Goal: Task Accomplishment & Management: Use online tool/utility

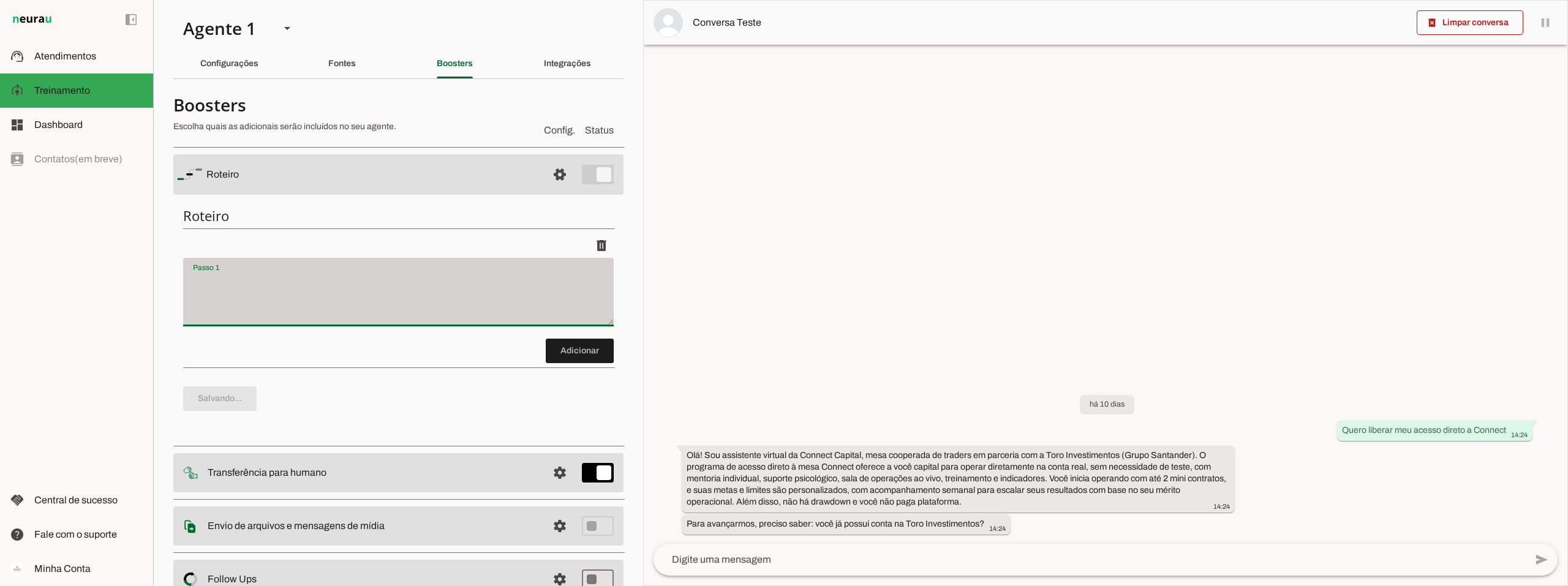
click at [359, 260] on div at bounding box center [399, 292] width 431 height 69
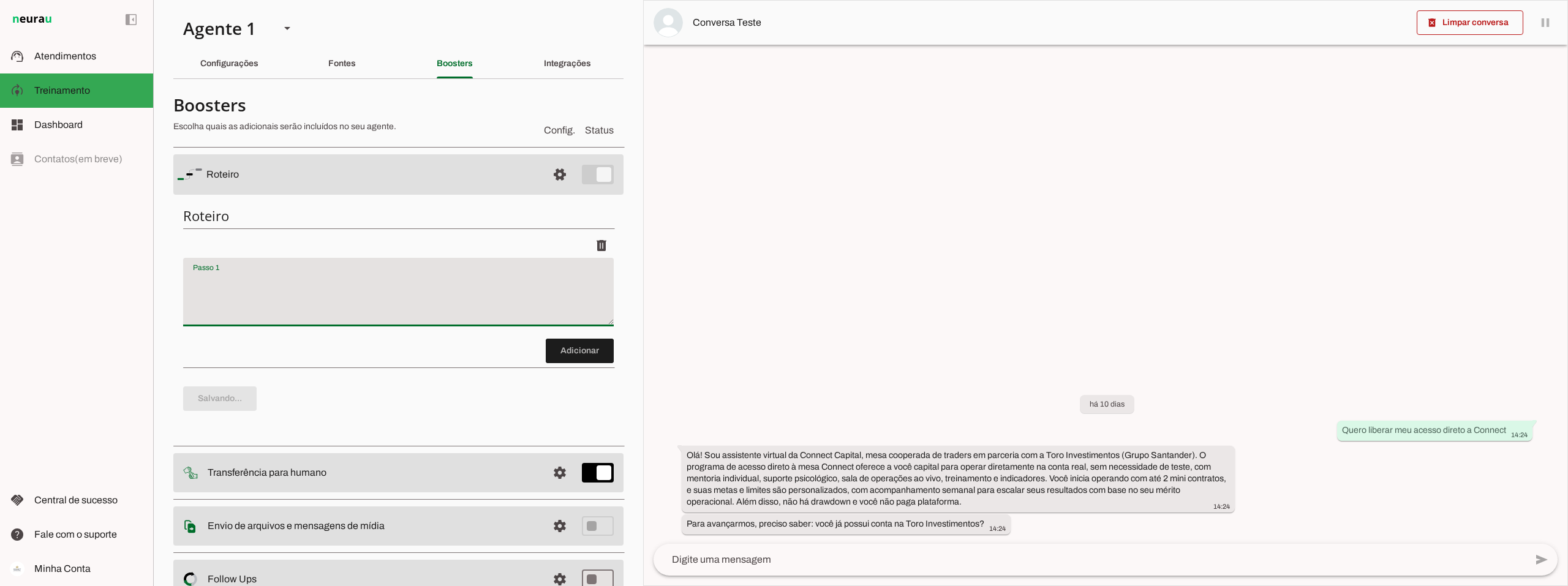
click at [257, 273] on textarea "Passo 1" at bounding box center [399, 297] width 431 height 49
click at [593, 175] on md-item "settings [GEOGRAPHIC_DATA]" at bounding box center [398, 174] width 450 height 40
click at [545, 175] on span at bounding box center [559, 174] width 29 height 29
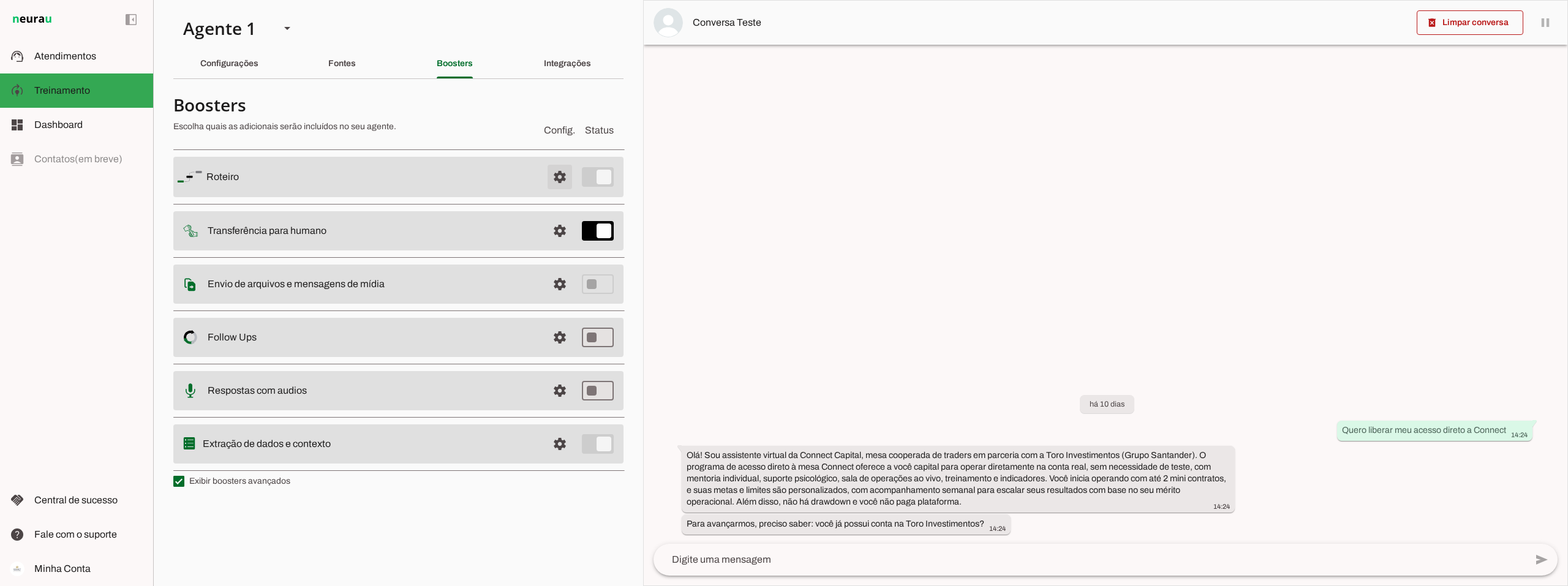
click at [557, 179] on span at bounding box center [559, 176] width 29 height 29
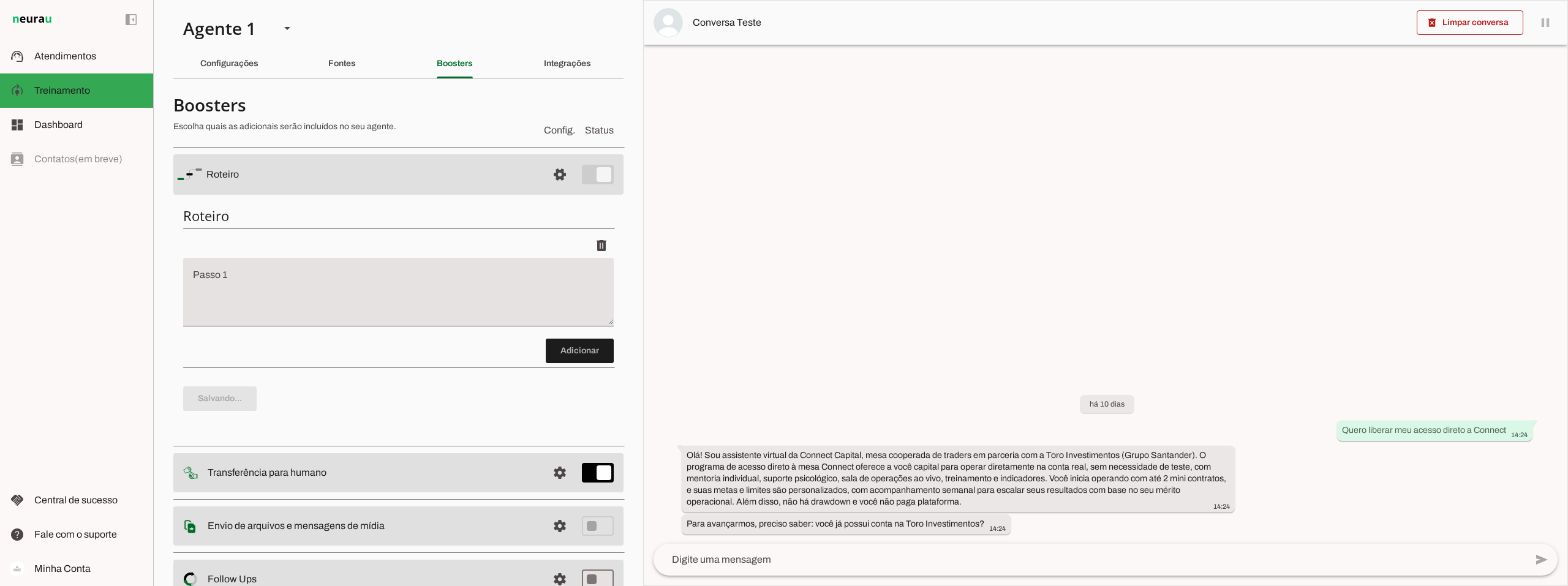
click at [221, 285] on textarea "Passo 1" at bounding box center [399, 297] width 431 height 49
type textarea "Ao receber"
type md-filled-text-field "Ao receber"
click at [255, 281] on textarea "Ao receber" at bounding box center [399, 297] width 431 height 49
paste textarea "Quero liberar meu acesso direto a Connect"
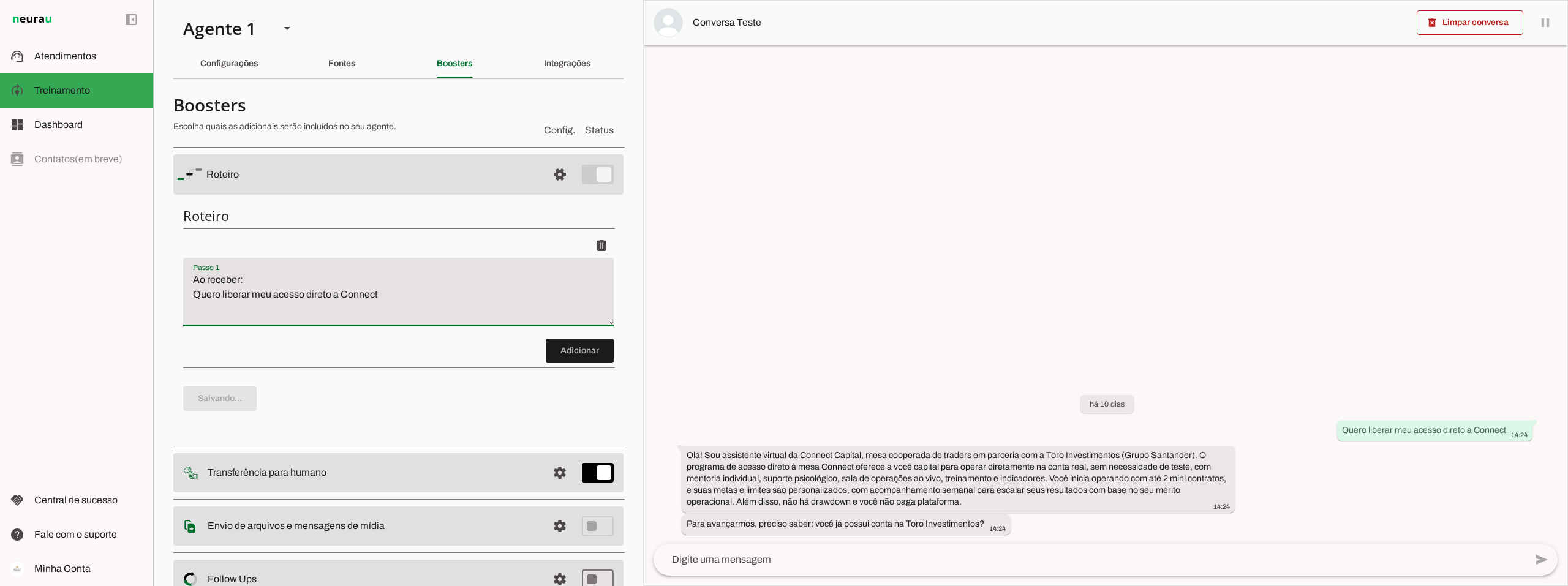
type textarea "Ao receber: Quero liberar meu acesso direto a Connect"
type md-filled-text-field "Ao receber: Quero liberar meu acesso direto a Connect"
click at [393, 296] on textarea "Ao receber: Quero liberar meu acesso direto a Connect" at bounding box center [399, 297] width 431 height 49
paste textarea "Quero indicar alguém e ganhar acesso a Connect"
type textarea "Ao receber: Quero liberar meu acesso direto a Connect ou Quero indicar alguém e…"
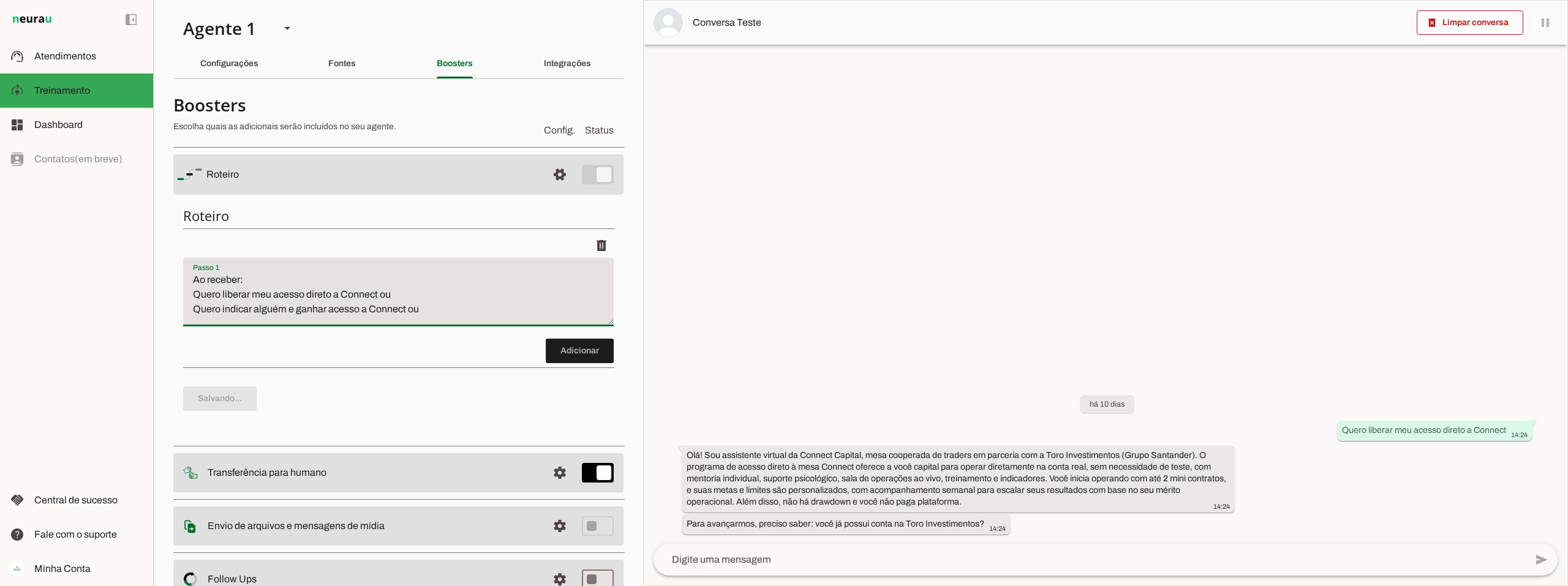
type md-filled-text-field "Ao receber: Quero liberar meu acesso direto a Connect ou Quero indicar alguém e…"
drag, startPoint x: 194, startPoint y: 324, endPoint x: 204, endPoint y: 324, distance: 10.0
click at [194, 322] on textarea "Ao receber: Quero liberar meu acesso direto a Connect ou Quero indicar alguém e…" at bounding box center [399, 297] width 431 height 49
paste textarea "Quero entrar na mesa sem teste"
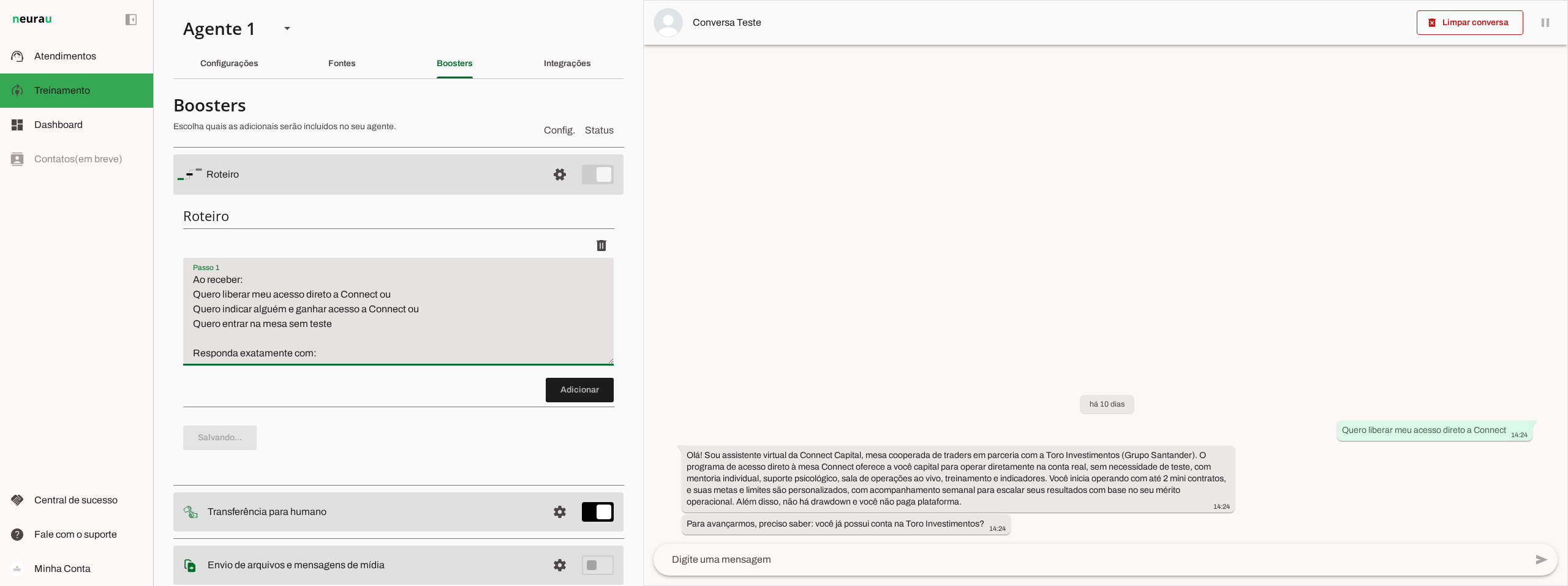
type textarea "Ao receber: Quero liberar meu acesso direto a Connect ou Quero indicar alguém e…"
type md-filled-text-field "Ao receber: Quero liberar meu acesso direto a Connect ou Quero indicar alguém e…"
click at [196, 360] on textarea "Ao receber: Quero liberar meu acesso direto a Connect ou Quero indicar alguém e…" at bounding box center [399, 316] width 431 height 88
paste textarea "Seja bem vindo(a) a Connect Capital, é um prazer receber você aqui. 🤝 Sou o Dav…"
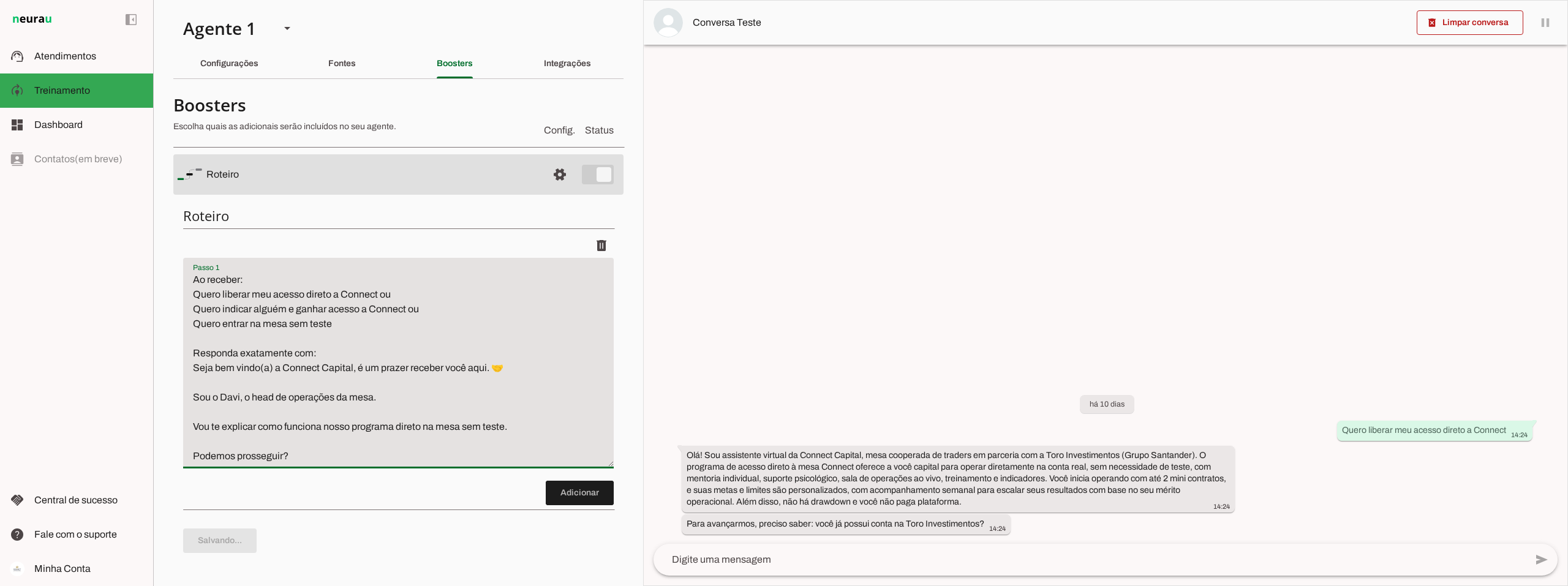
click at [323, 350] on textarea "Ao receber: Quero liberar meu acesso direto a Connect ou Quero indicar alguém e…" at bounding box center [399, 368] width 431 height 191
type textarea "Ao receber: Quero liberar meu acesso direto a Connect ou Quero indicar alguém e…"
type md-filled-text-field "Ao receber: Quero liberar meu acesso direto a Connect ou Quero indicar alguém e…"
click at [567, 508] on span at bounding box center [580, 493] width 68 height 29
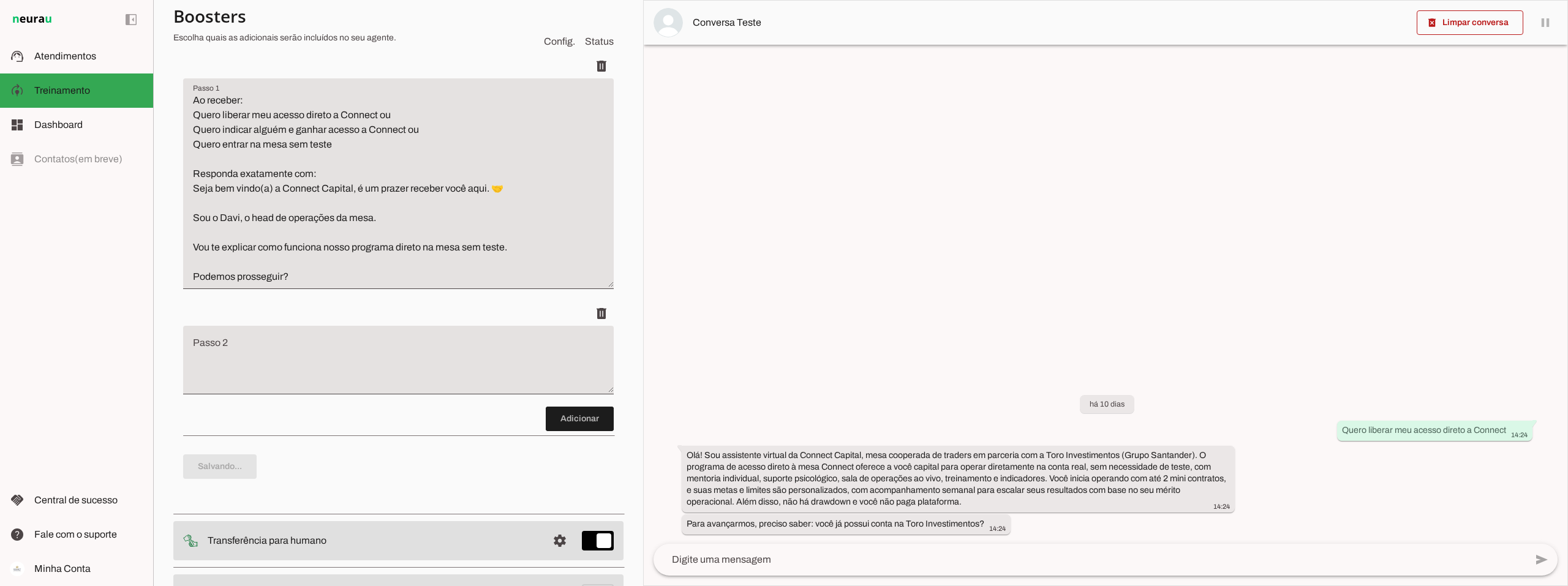
scroll to position [233, 0]
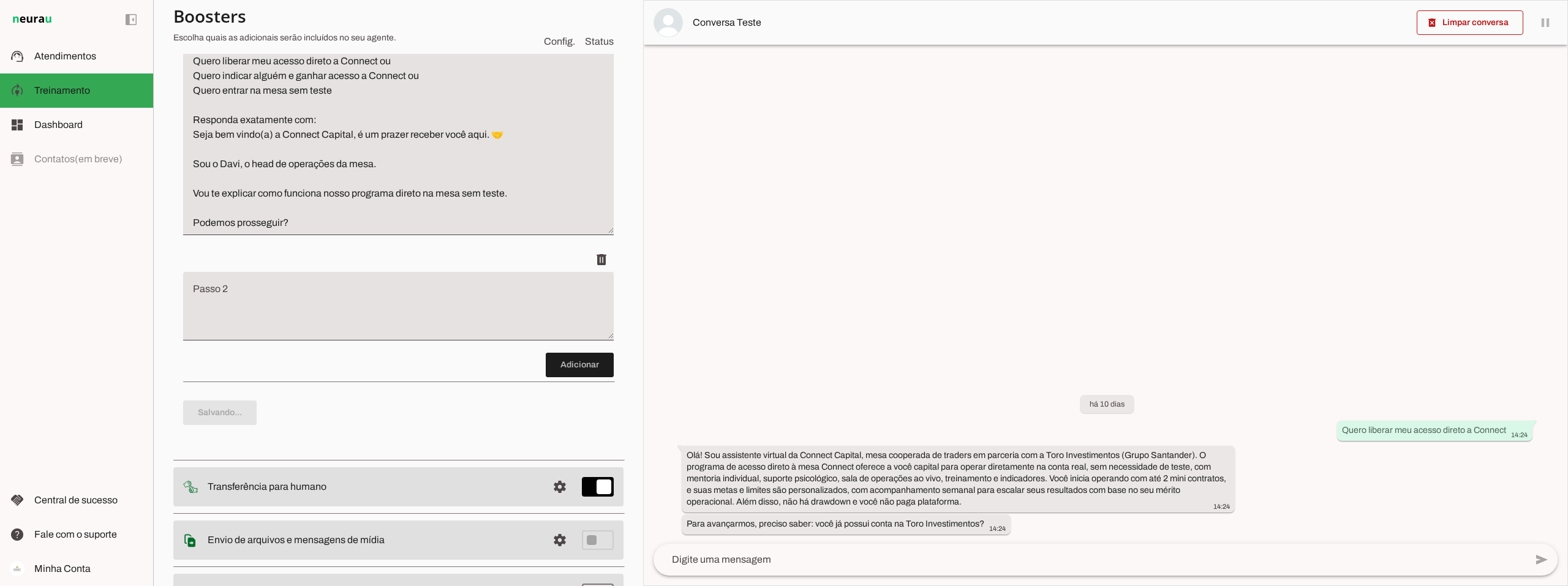
click at [289, 305] on textarea "Passo 2" at bounding box center [399, 311] width 431 height 49
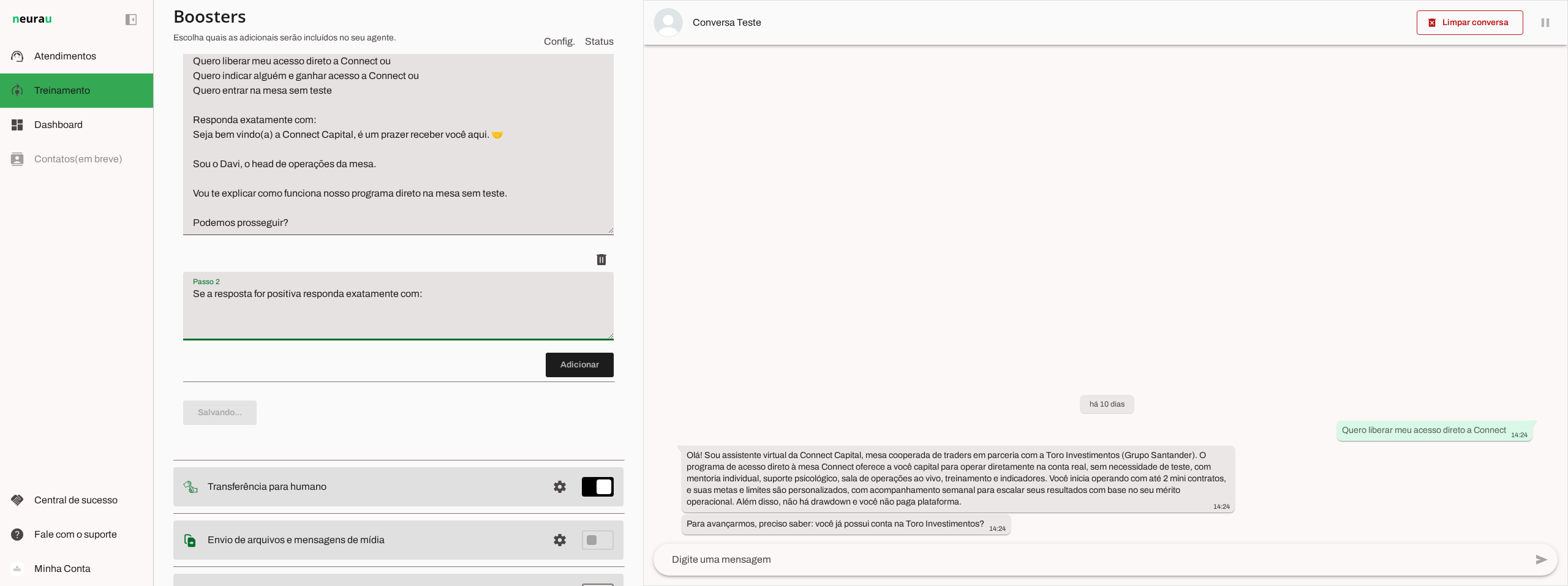
type textarea "Se a resposta for positiva responda exatamente com:"
type md-filled-text-field "Se a resposta for positiva responda exatamente com:"
click at [190, 320] on textarea "Se a resposta for positiva responda exatamente com:" at bounding box center [399, 311] width 431 height 49
paste textarea "Legal, então vamos lá: O programa direto na mesa sem teste é resultado da parce…"
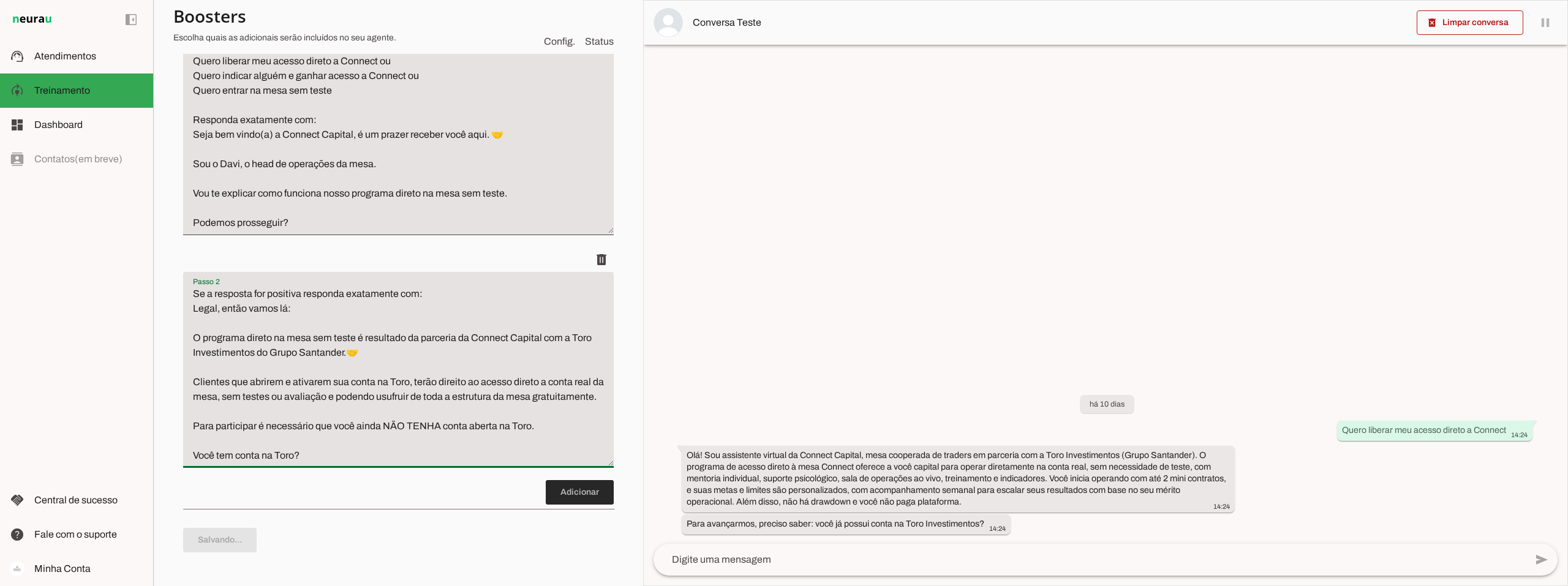
type textarea "Se a resposta for positiva responda exatamente com: Legal, então vamos lá: O pr…"
type md-filled-text-field "Se a resposta for positiva responda exatamente com: Legal, então vamos lá: O pr…"
click at [558, 507] on span at bounding box center [580, 492] width 68 height 29
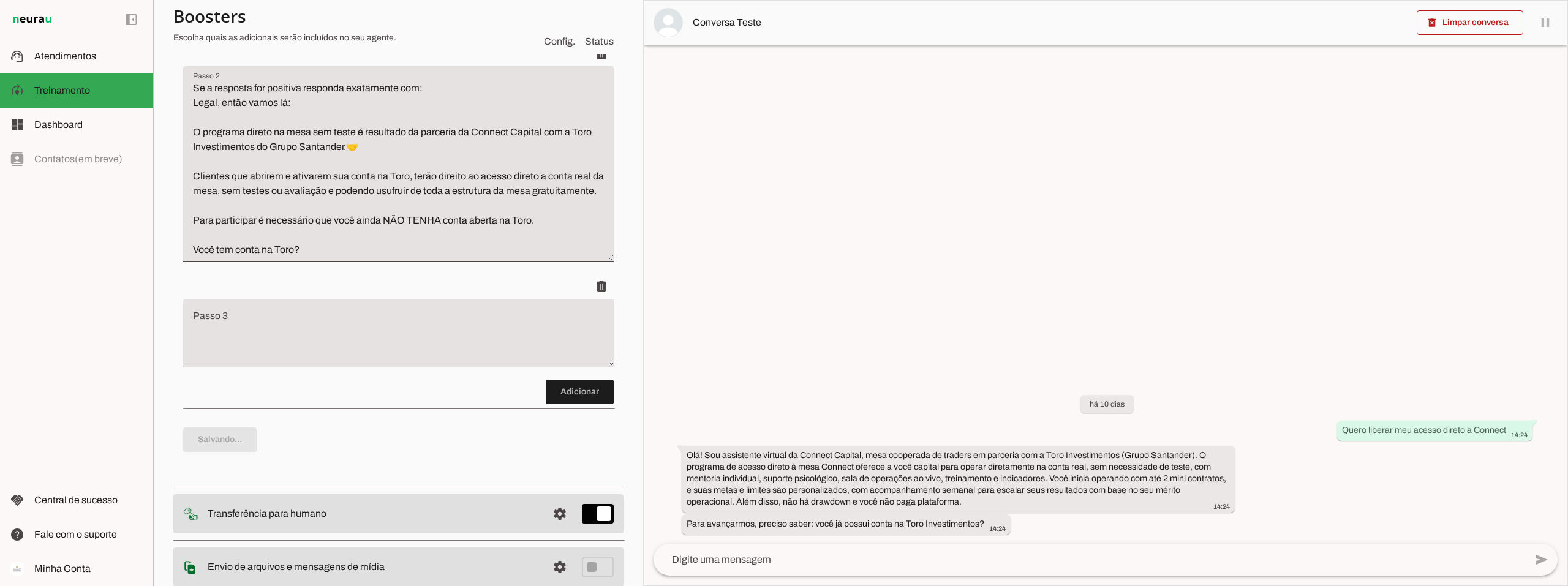
scroll to position [495, 0]
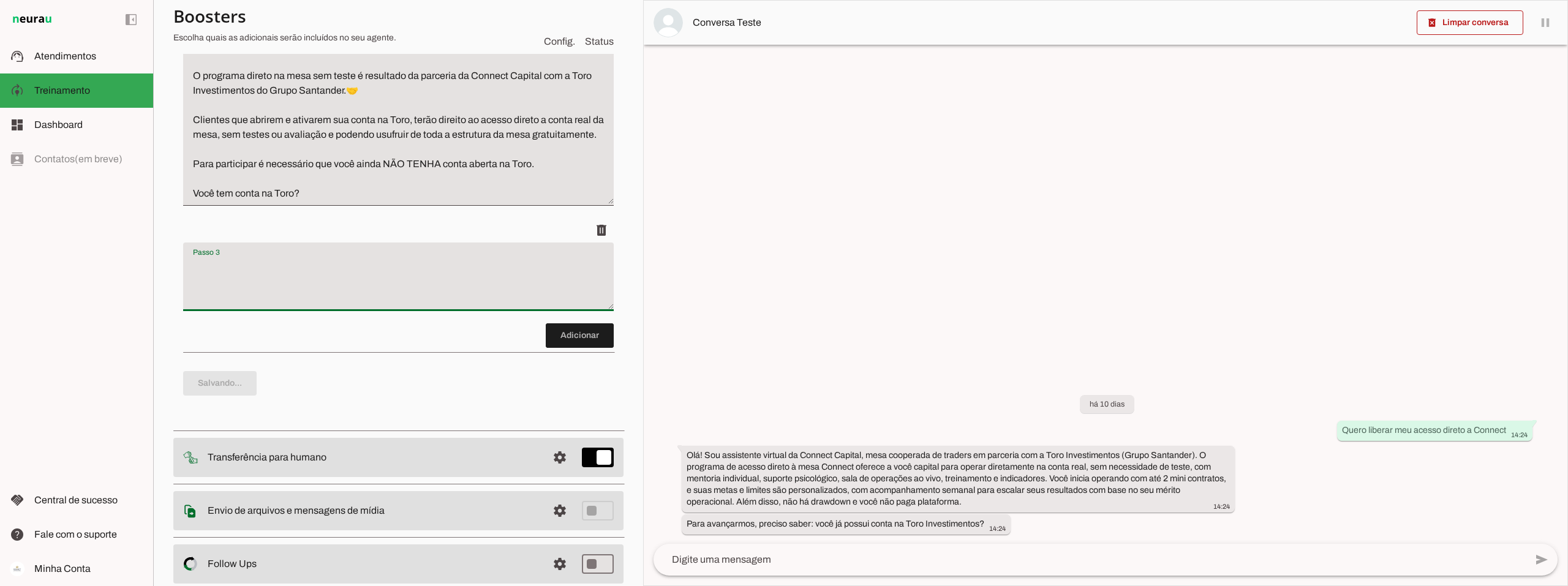
click at [200, 303] on textarea "Passo 3" at bounding box center [399, 281] width 431 height 49
type textarea "Se a resposta for positiva:"
type md-filled-text-field "Se a resposta for positiva:"
click at [190, 306] on textarea "Se a resposta for positiva:" at bounding box center [399, 281] width 431 height 49
paste textarea "Ótimo que você ainda não tenha conta na Toro!💪 Você está qualificado(a) a destr…"
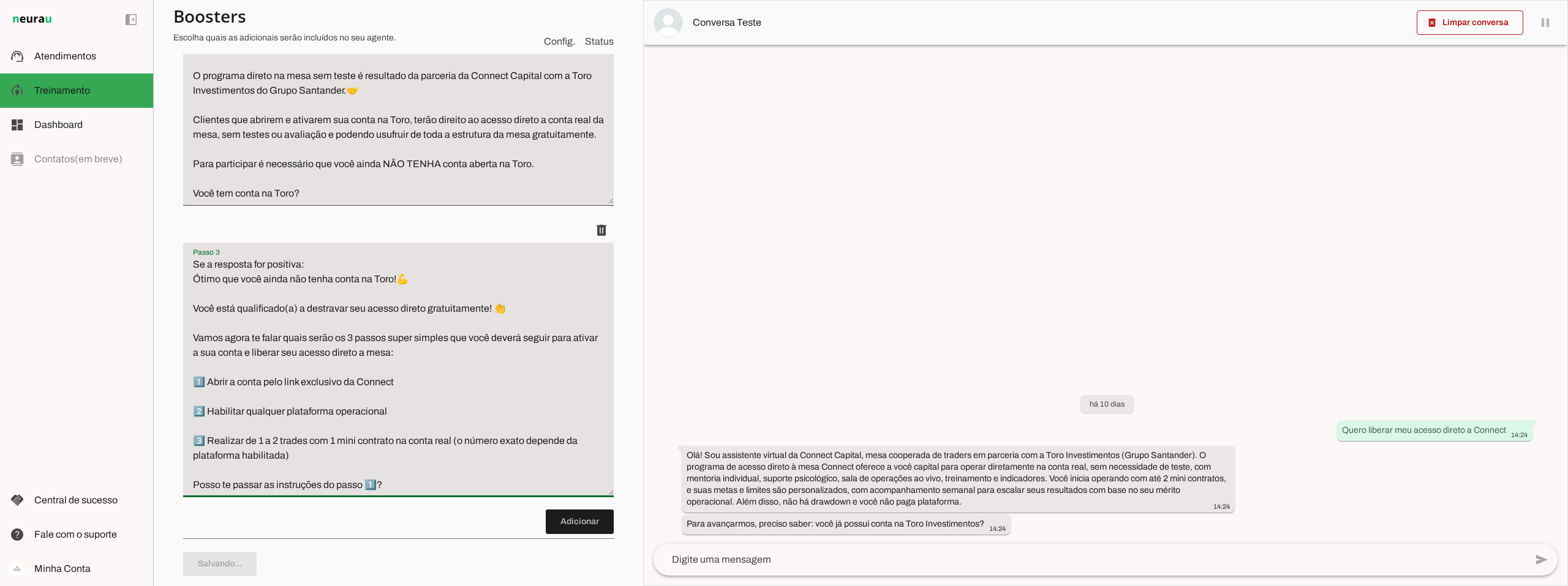
drag, startPoint x: 268, startPoint y: 291, endPoint x: 177, endPoint y: 292, distance: 91.0
click at [177, 292] on div "Roteiro Adicionar [GEOGRAPHIC_DATA]..." at bounding box center [398, 155] width 450 height 908
click at [292, 290] on textarea "Se a resposta for positiva: Ótimo que você ainda não tenha conta na Toro!💪 Você…" at bounding box center [399, 374] width 431 height 235
click at [311, 290] on textarea "Se a resposta for positiva: Ótimo que você ainda não tenha conta na Toro!💪 Você…" at bounding box center [399, 374] width 431 height 235
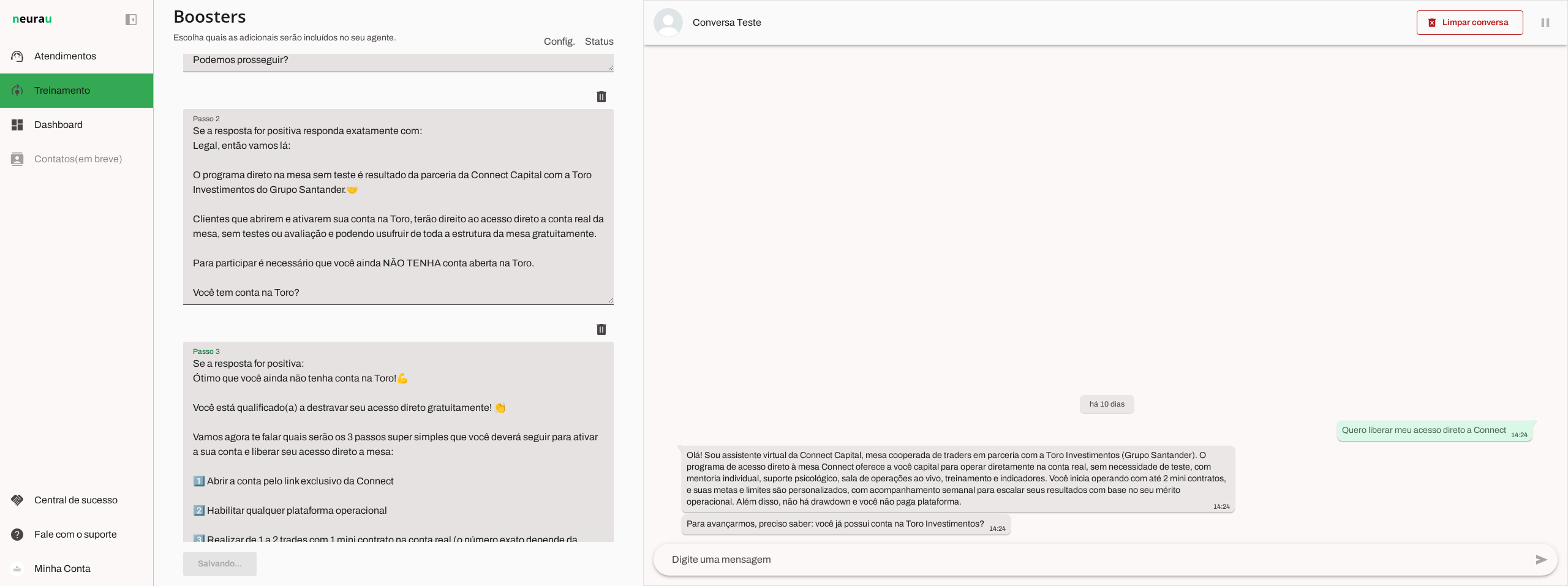
scroll to position [434, 0]
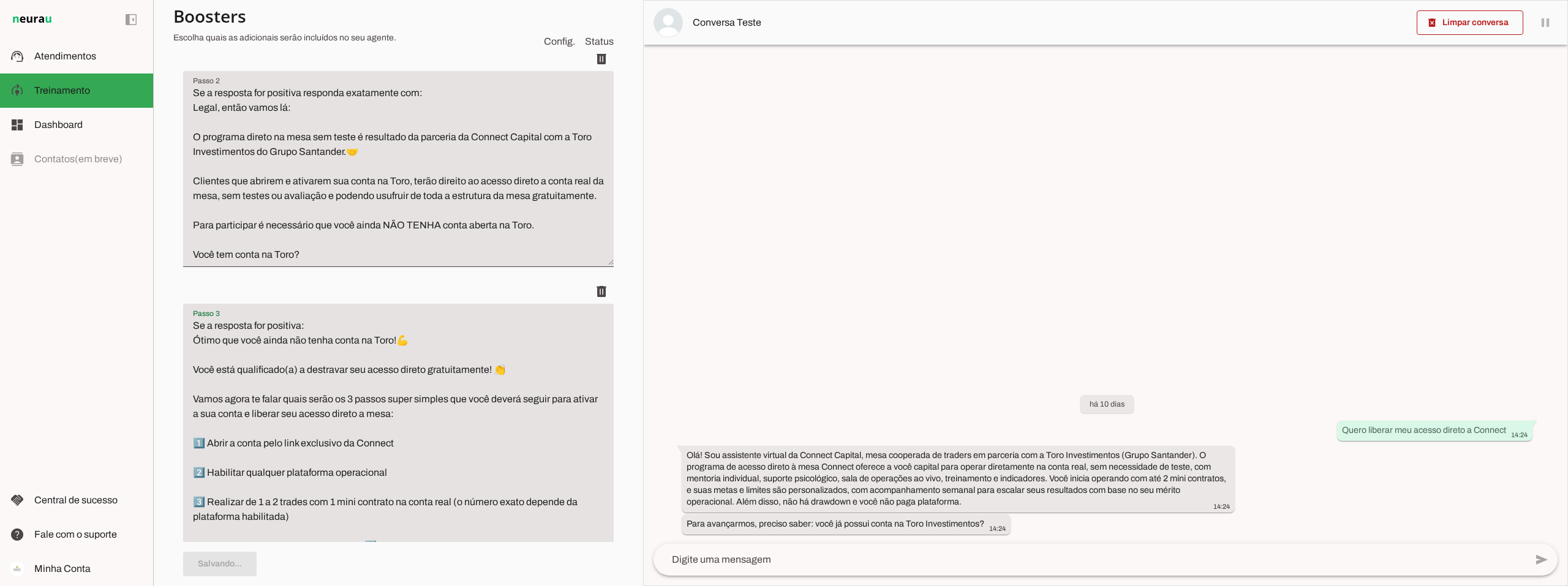
click at [301, 351] on textarea "Se a resposta for positiva: Ótimo que você ainda não tenha conta na Toro!💪 Você…" at bounding box center [399, 435] width 431 height 235
drag, startPoint x: 442, startPoint y: 352, endPoint x: 187, endPoint y: 357, distance: 255.0
click at [187, 357] on textarea "Se a resposta for positiva responda exatamente com: Ótimo que você ainda não te…" at bounding box center [399, 435] width 431 height 235
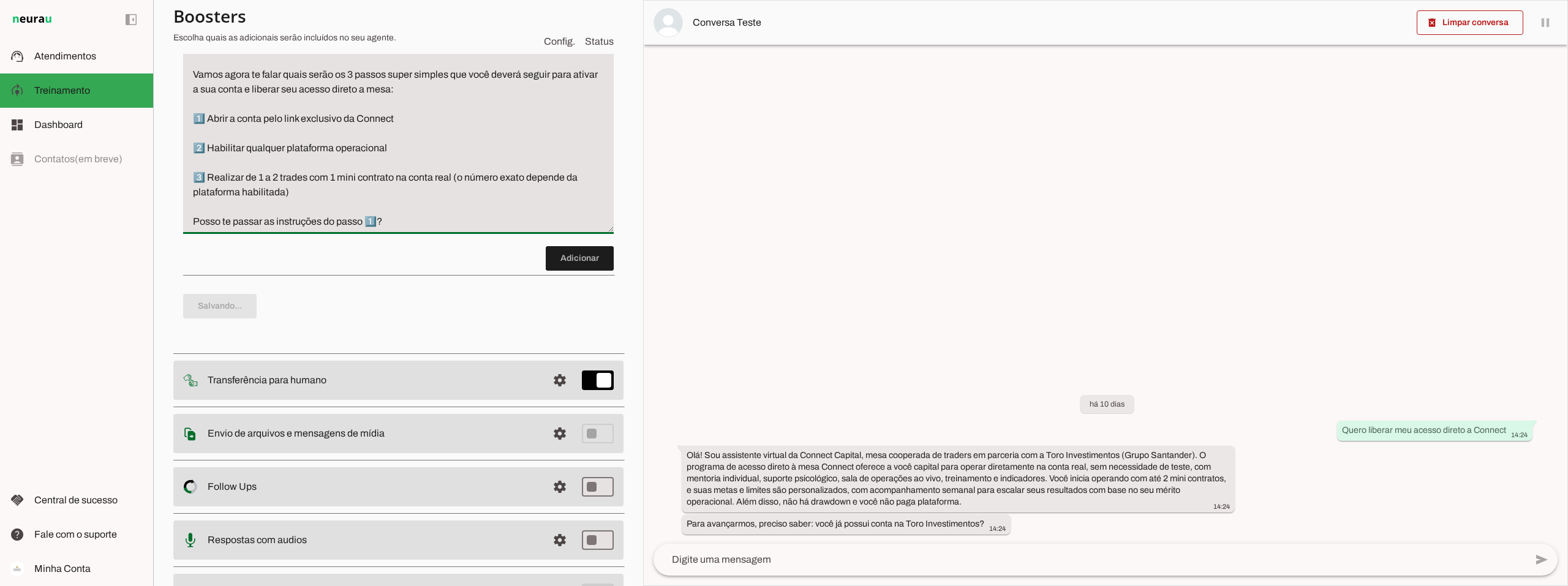
scroll to position [764, 0]
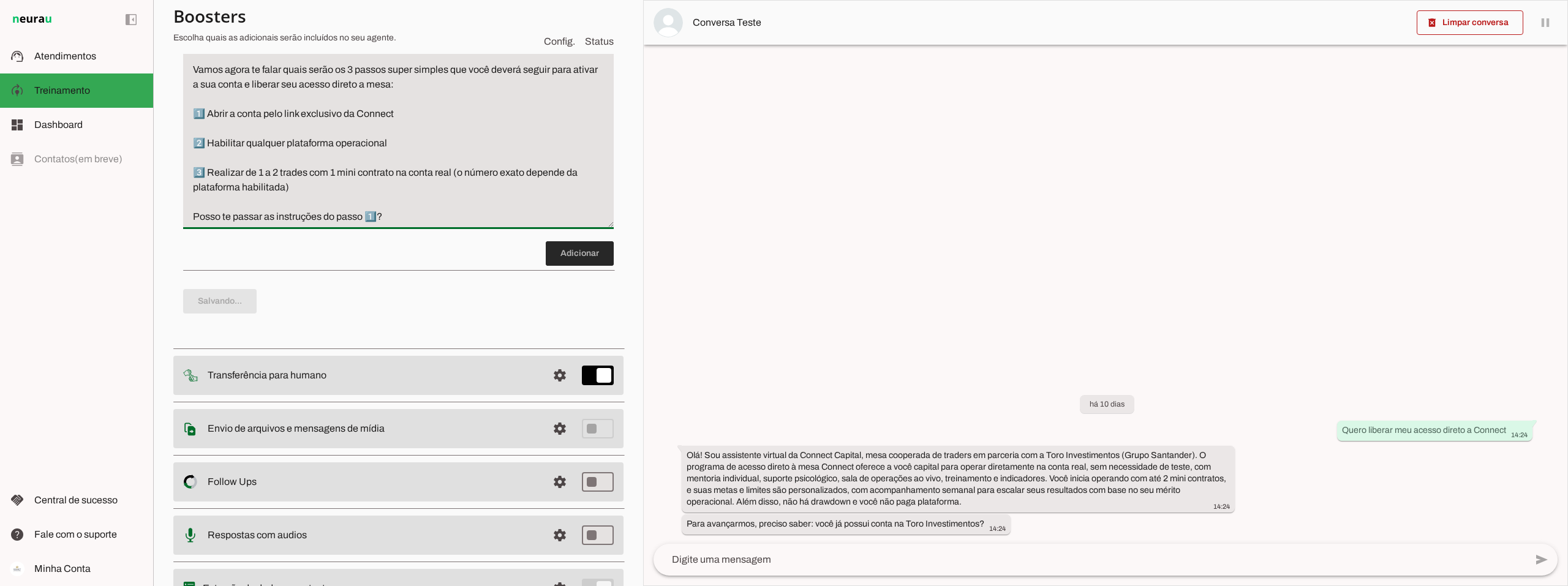
type textarea "Se a resposta for positiva responda exatamente com: Ótimo que você ainda não te…"
type md-filled-text-field "Se a resposta for positiva responda exatamente com: Ótimo que você ainda não te…"
click at [574, 268] on span at bounding box center [580, 253] width 68 height 29
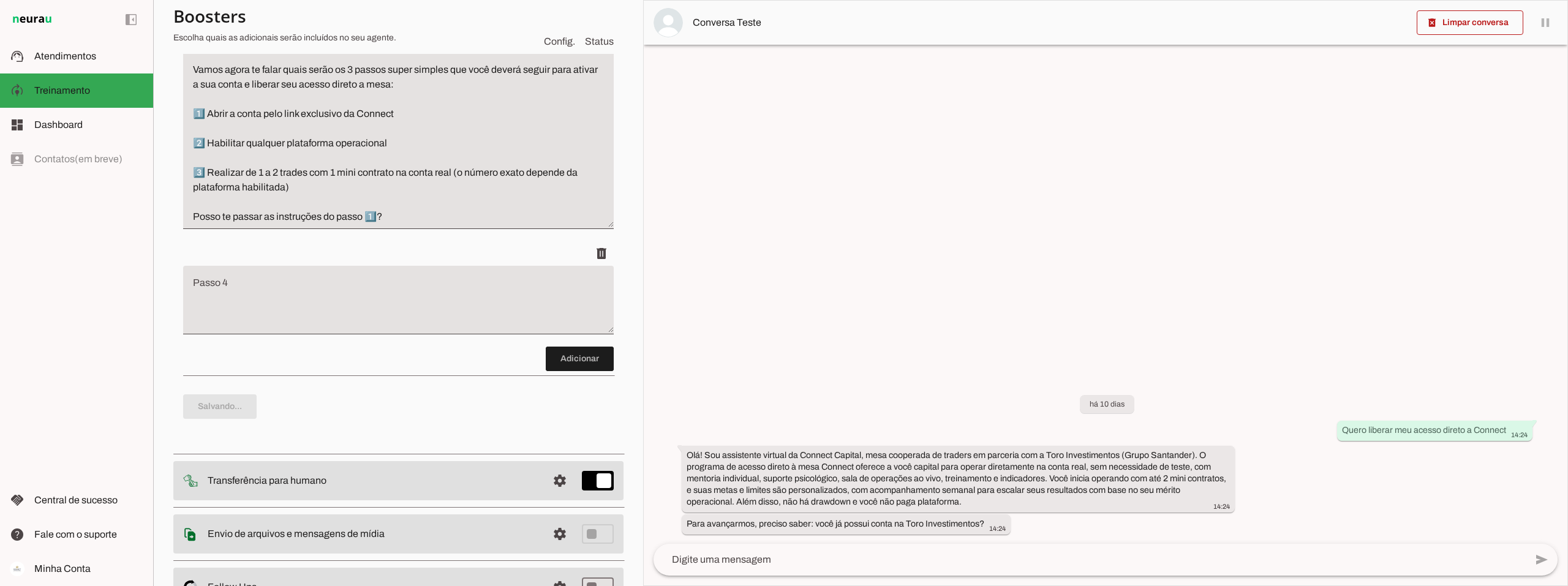
scroll to position [743, 0]
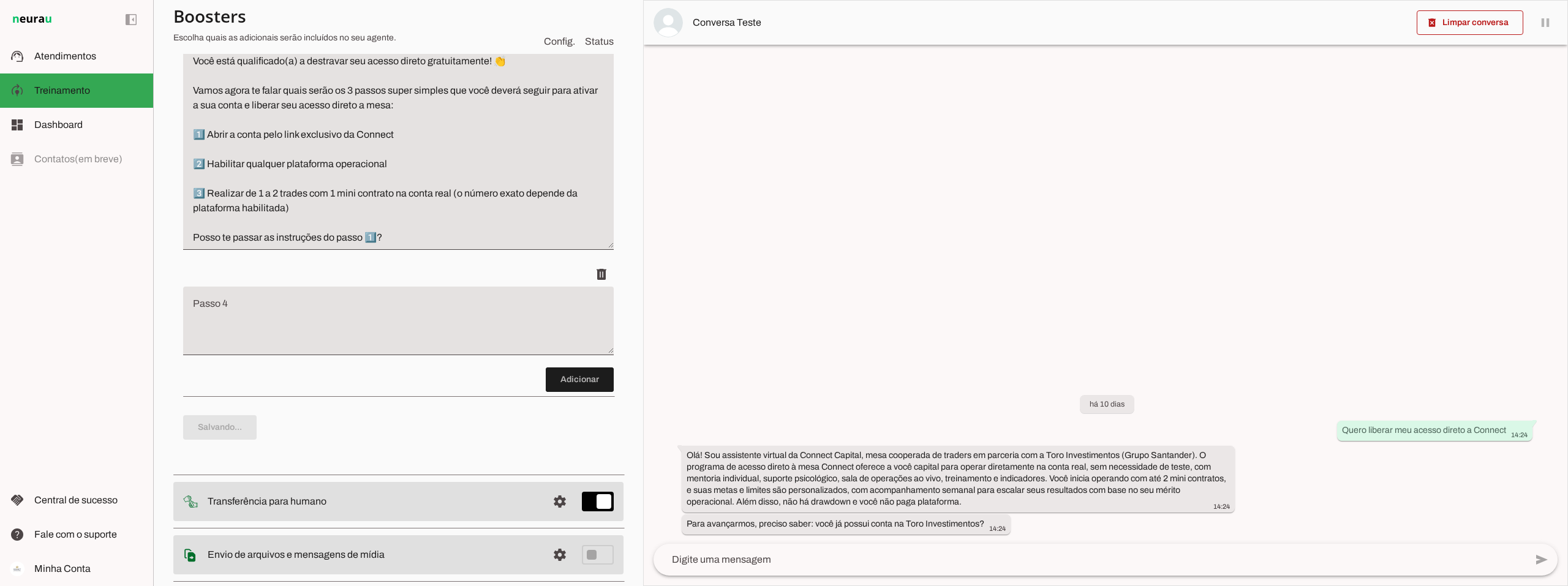
click at [271, 350] on textarea "Passo 4" at bounding box center [399, 326] width 431 height 49
click at [407, 245] on textarea "Se a resposta for positiva responda exatamente com: Ótimo que você ainda não te…" at bounding box center [399, 127] width 431 height 235
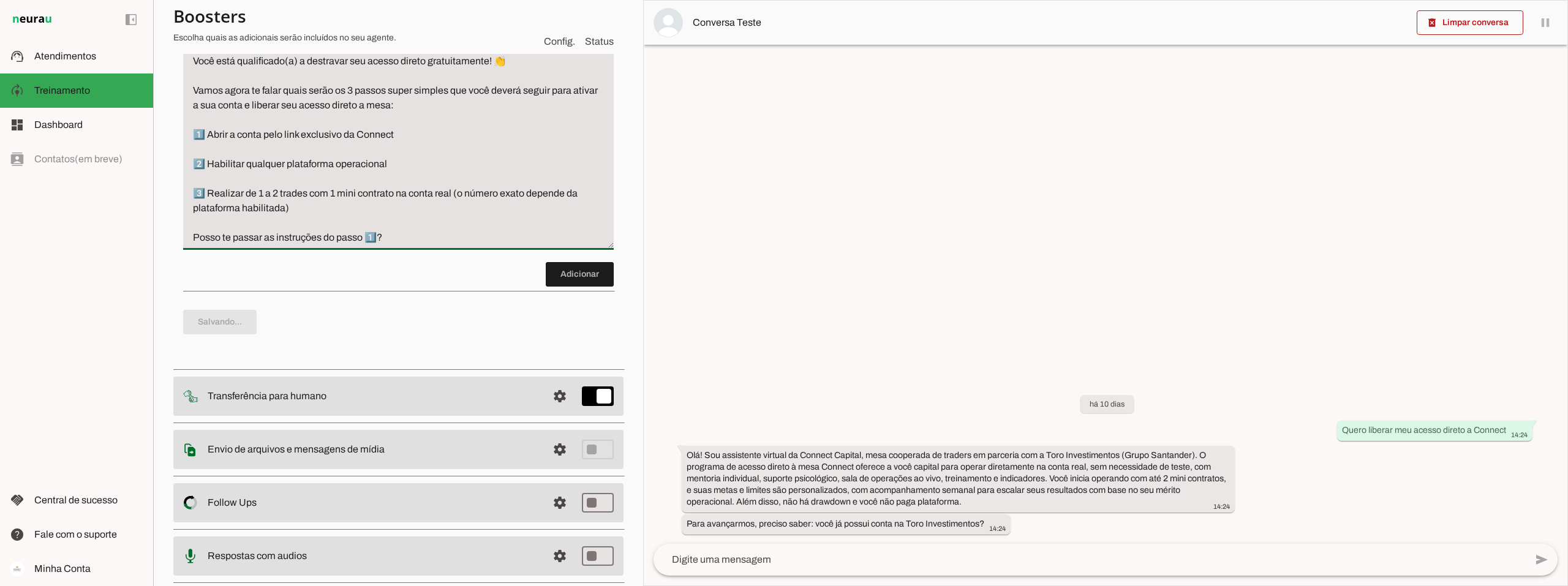
paste textarea "Se a resposta for positiva responda exatamente com:"
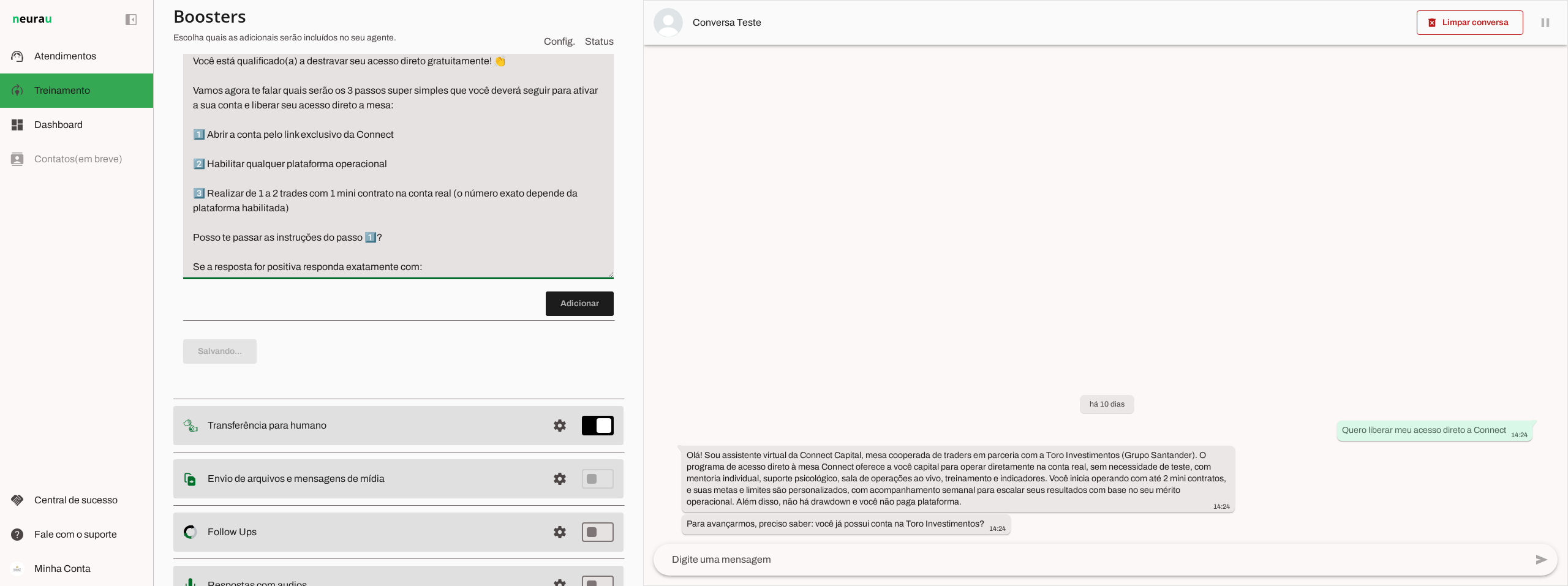
drag, startPoint x: 344, startPoint y: 295, endPoint x: 305, endPoint y: 298, distance: 39.1
click at [305, 275] on textarea "Se a resposta for positiva responda exatamente com: Ótimo que você ainda não te…" at bounding box center [399, 142] width 431 height 264
drag, startPoint x: 305, startPoint y: 293, endPoint x: 266, endPoint y: 295, distance: 39.1
click at [266, 275] on textarea "Se a resposta for positiva responda exatamente com: Ótimo que você ainda não te…" at bounding box center [399, 142] width 431 height 264
click at [186, 275] on textarea "Se a resposta for positiva responda exatamente com: Ótimo que você ainda não te…" at bounding box center [399, 142] width 431 height 264
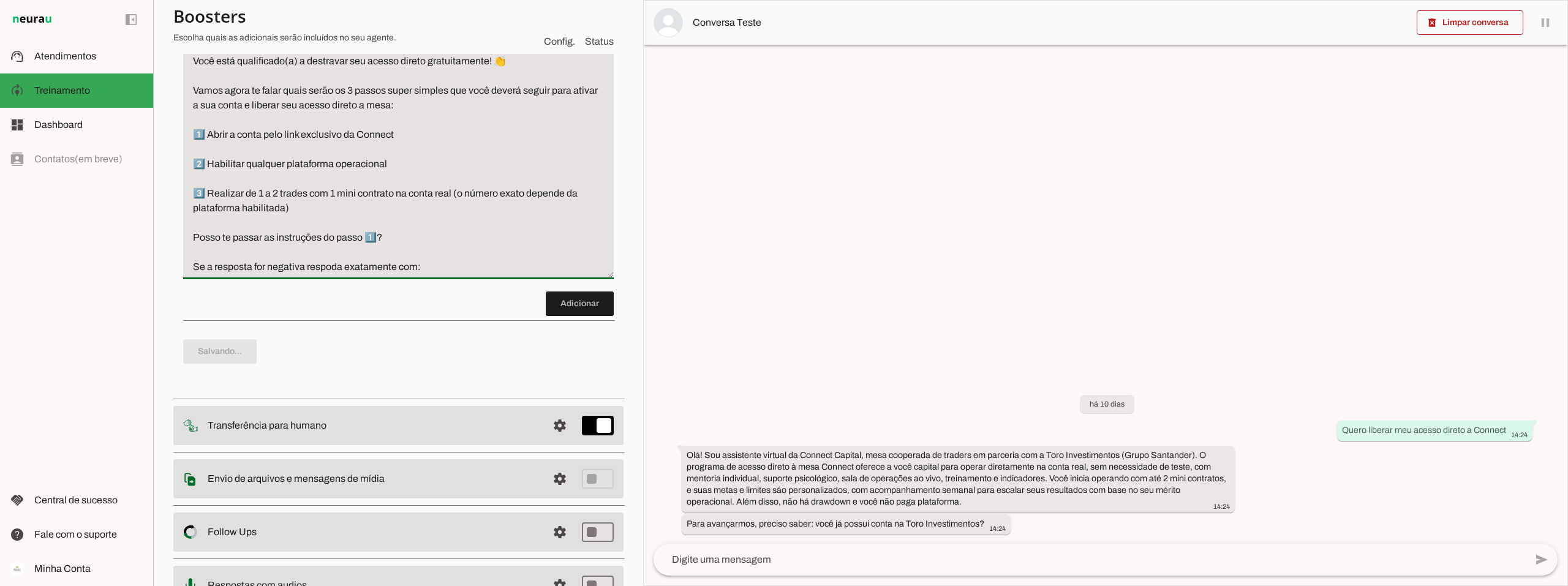
click at [194, 275] on textarea "Se a resposta for positiva responda exatamente com: Ótimo que você ainda não te…" at bounding box center [399, 142] width 431 height 264
type textarea "Se a resposta for positiva responda exatamente com: Ótimo que você ainda não te…"
type md-filled-text-field "Se a resposta for positiva responda exatamente com: Ótimo que você ainda não te…"
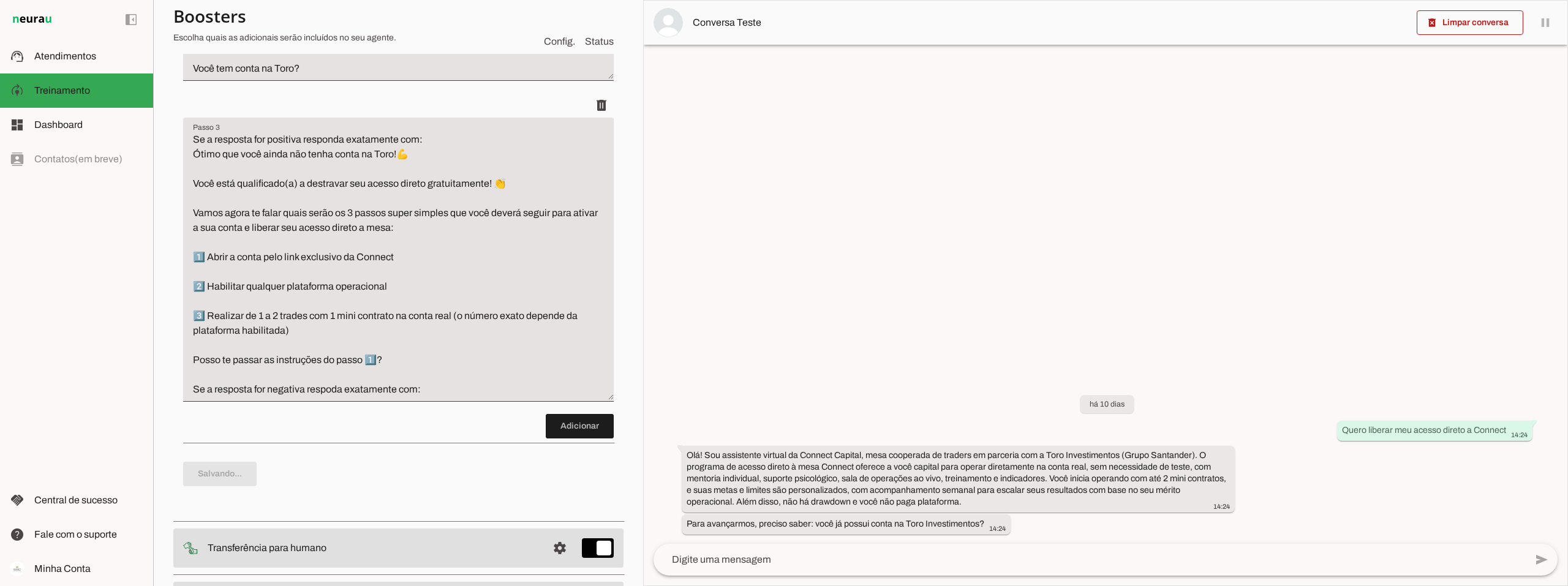
scroll to position [559, 0]
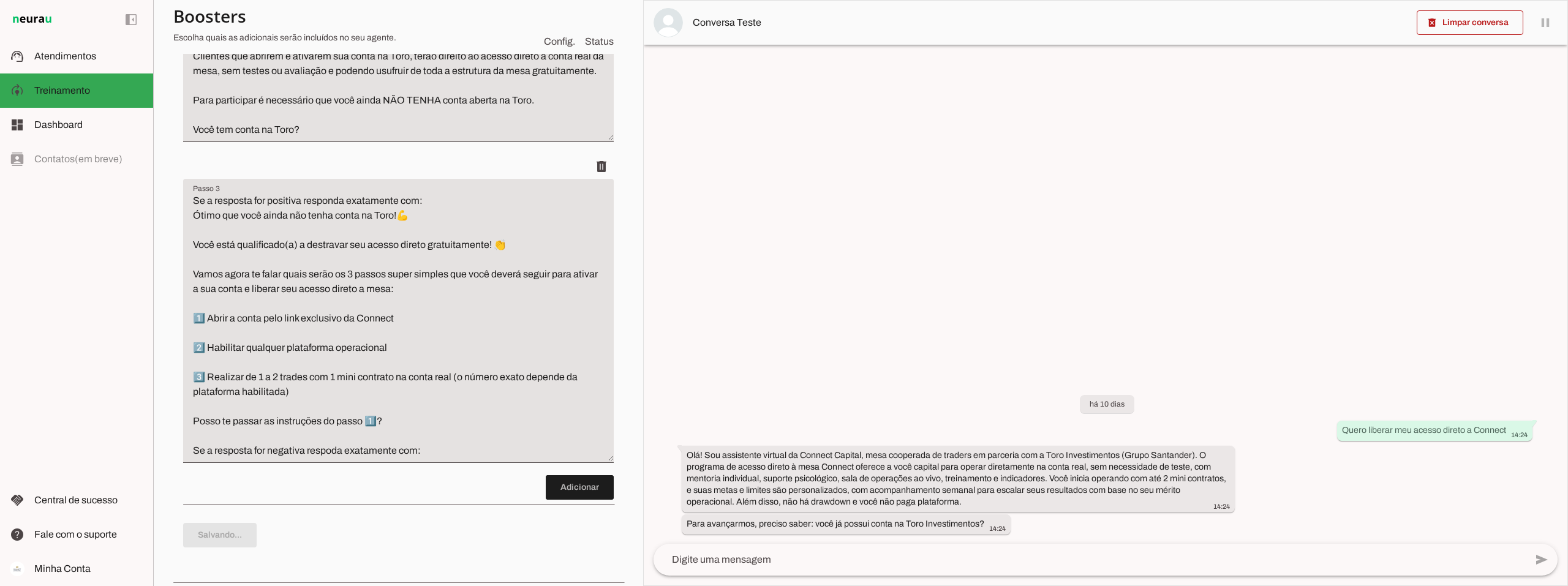
click at [190, 458] on textarea "Se a resposta for positiva responda exatamente com: Ótimo que você ainda não te…" at bounding box center [399, 326] width 431 height 264
paste textarea "Sem problemas você já ter conta na Toro. No seu caso que já tem conta aberta na…"
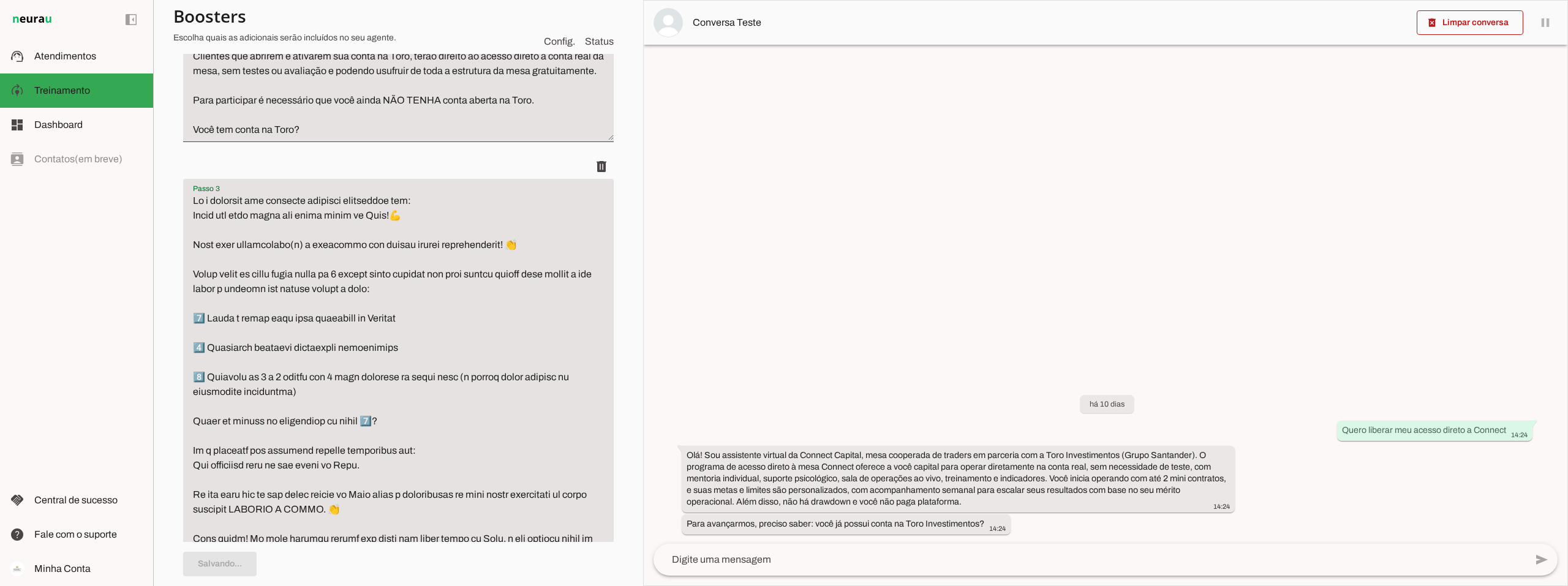
scroll to position [590, 0]
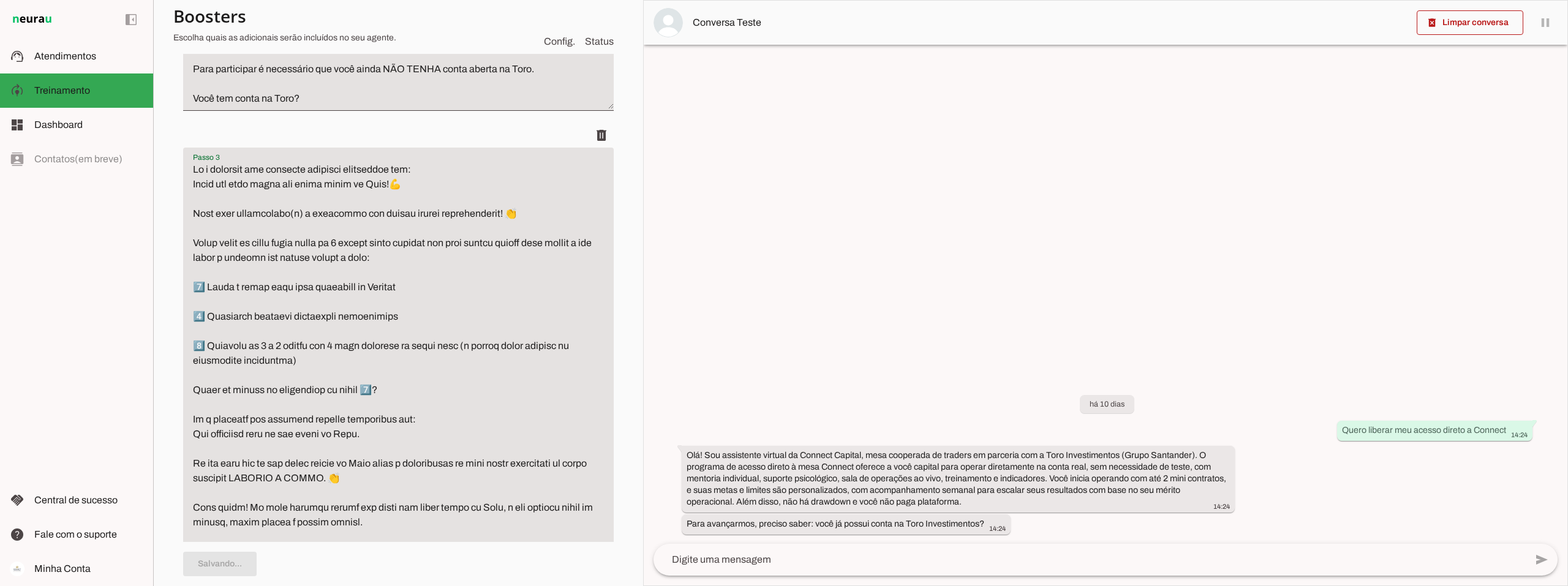
drag, startPoint x: 301, startPoint y: 196, endPoint x: 269, endPoint y: 196, distance: 32.0
click at [269, 196] on textarea "Passo 3" at bounding box center [399, 360] width 431 height 397
drag, startPoint x: 303, startPoint y: 445, endPoint x: 266, endPoint y: 444, distance: 37.0
click at [266, 444] on textarea "Passo 3" at bounding box center [399, 360] width 431 height 397
type textarea "Lo i dolorsit ame consecte adipisci elitseddoe tem: Incid utl etdo magna ali en…"
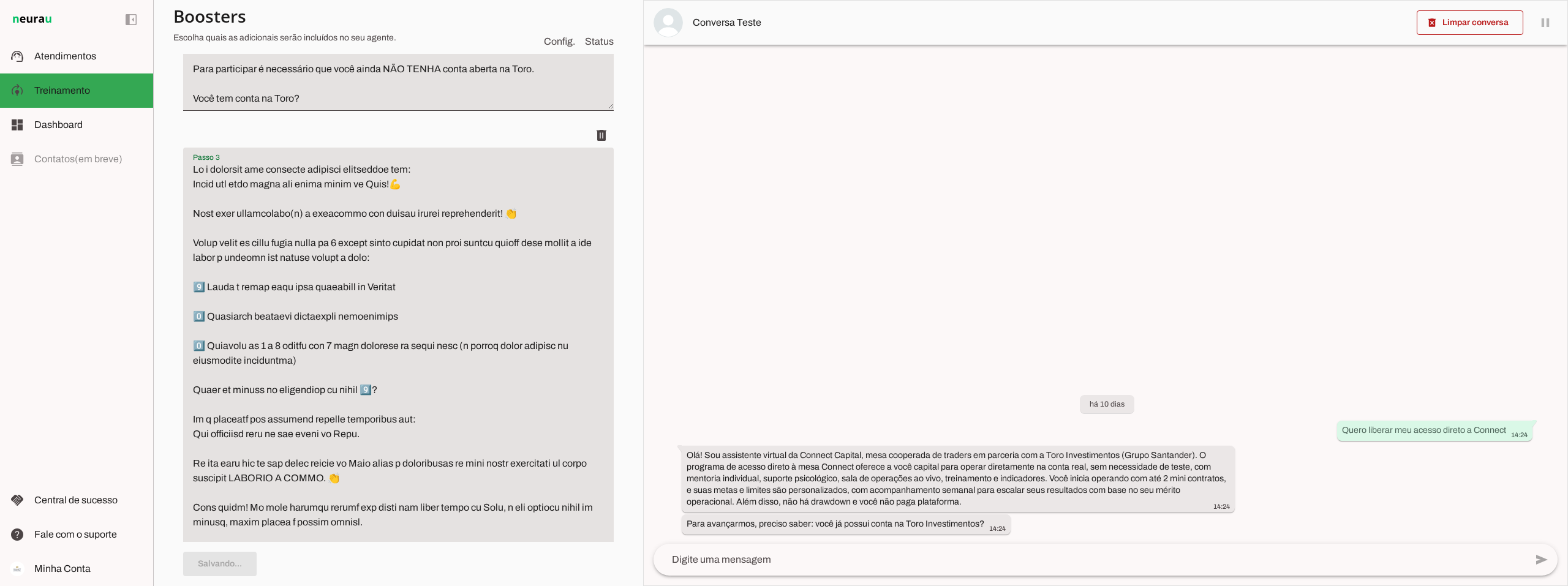
type md-filled-text-field "Lo i dolorsit ame consecte adipisci elitseddoe tem: Incid utl etdo magna ali en…"
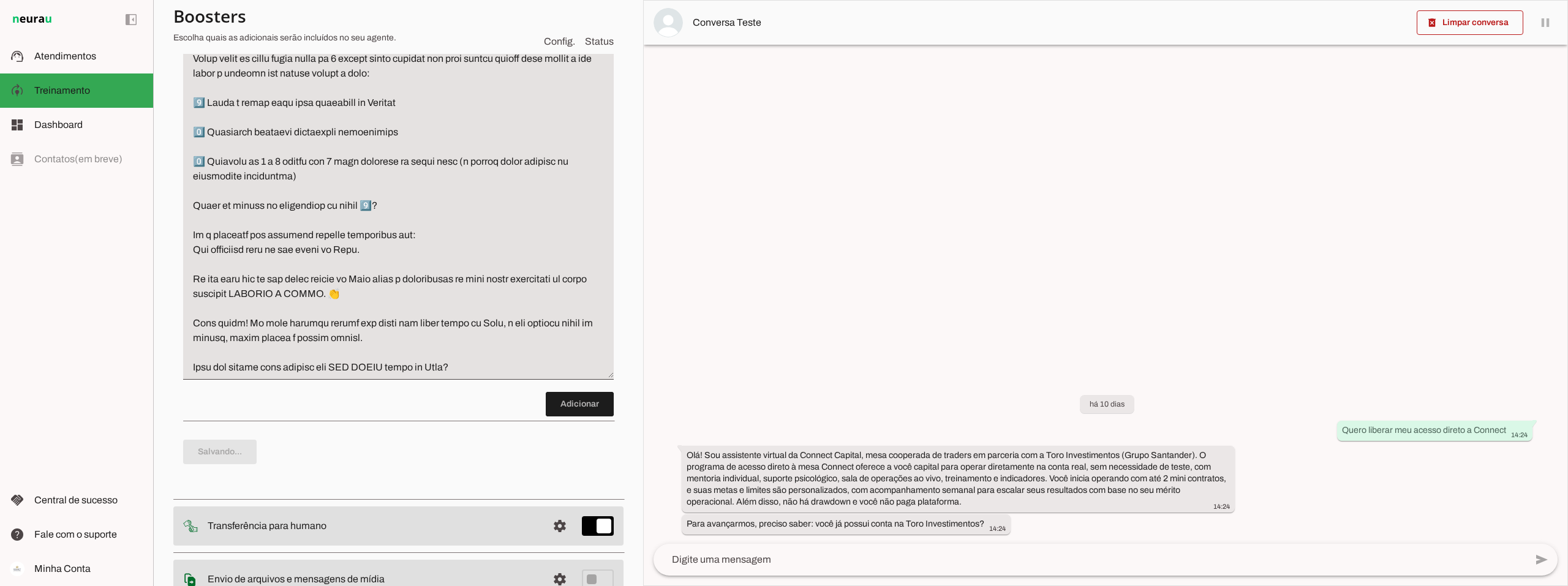
scroll to position [774, 0]
drag, startPoint x: 479, startPoint y: 396, endPoint x: 185, endPoint y: 263, distance: 322.7
click at [185, 263] on textarea "Passo 3" at bounding box center [399, 177] width 431 height 397
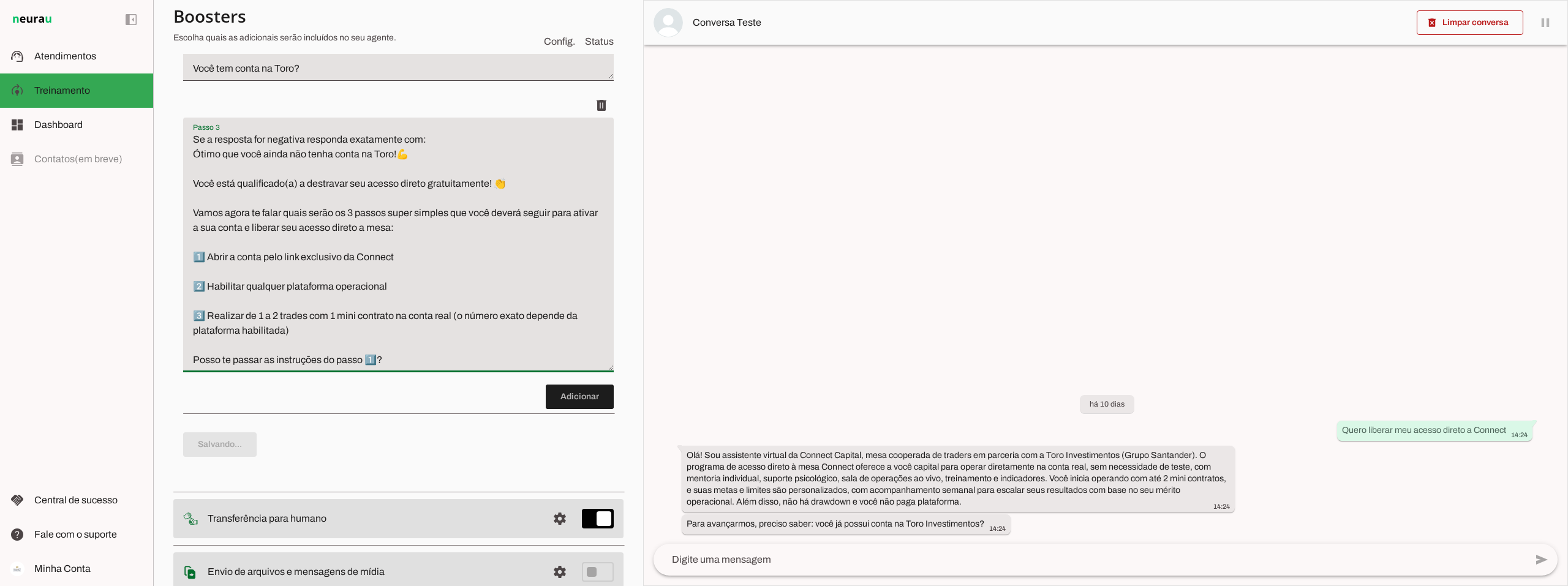
scroll to position [590, 0]
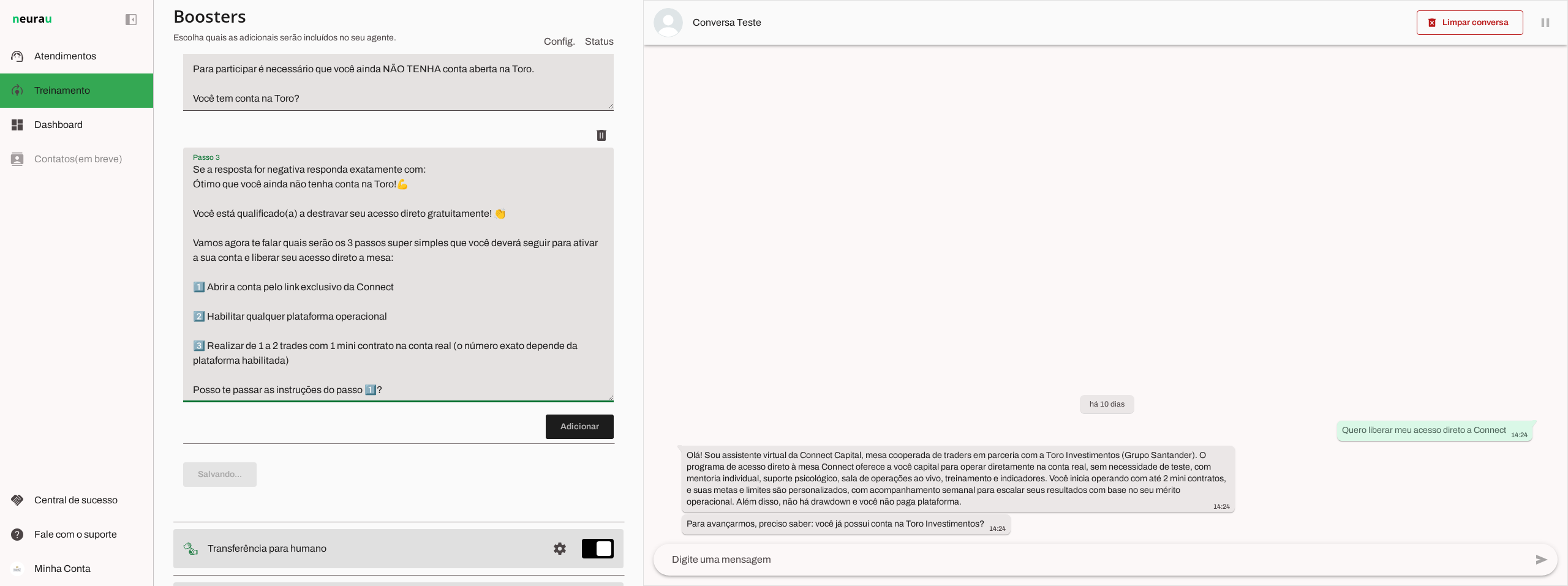
click at [435, 197] on textarea "Se a resposta for negativa responda exatamente com: Ótimo que você ainda não te…" at bounding box center [399, 279] width 431 height 235
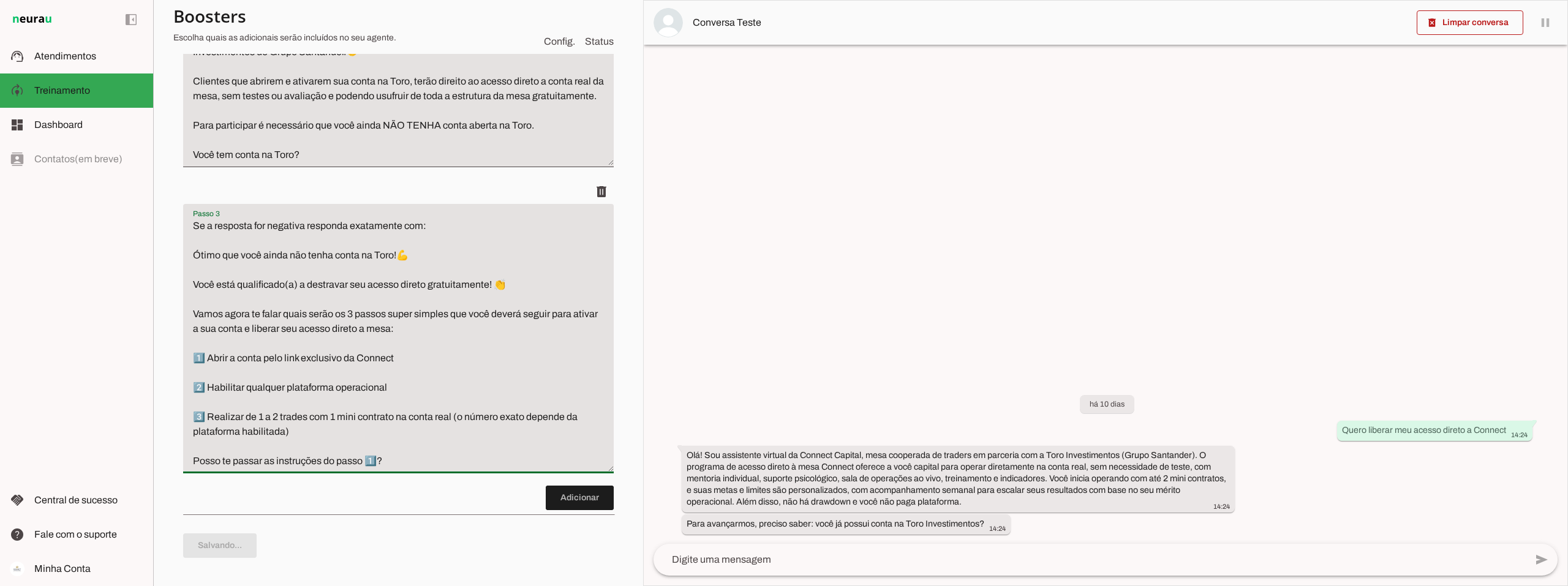
scroll to position [407, 0]
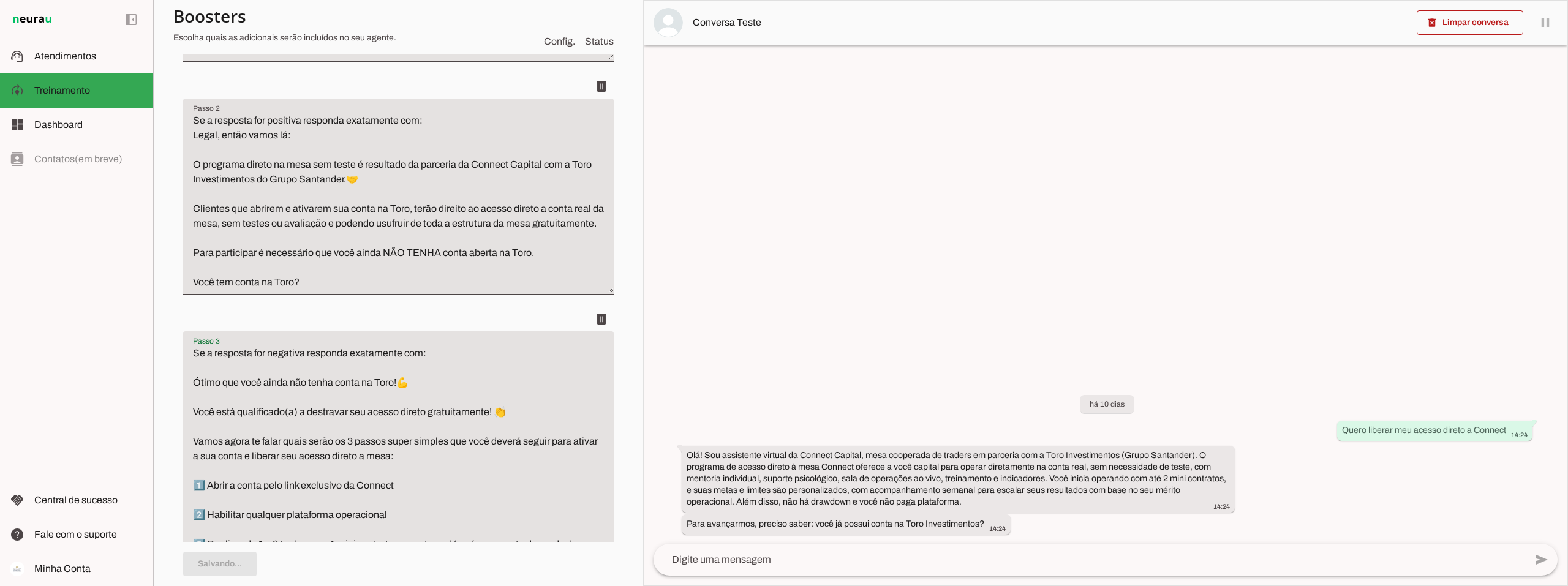
type textarea "Se a resposta for negativa responda exatamente com: Ótimo que você ainda não te…"
type md-filled-text-field "Se a resposta for negativa responda exatamente com: Ótimo que você ainda não te…"
click at [440, 132] on textarea "Se a resposta for positiva responda exatamente com: Legal, então vamos lá: O pr…" at bounding box center [399, 201] width 431 height 176
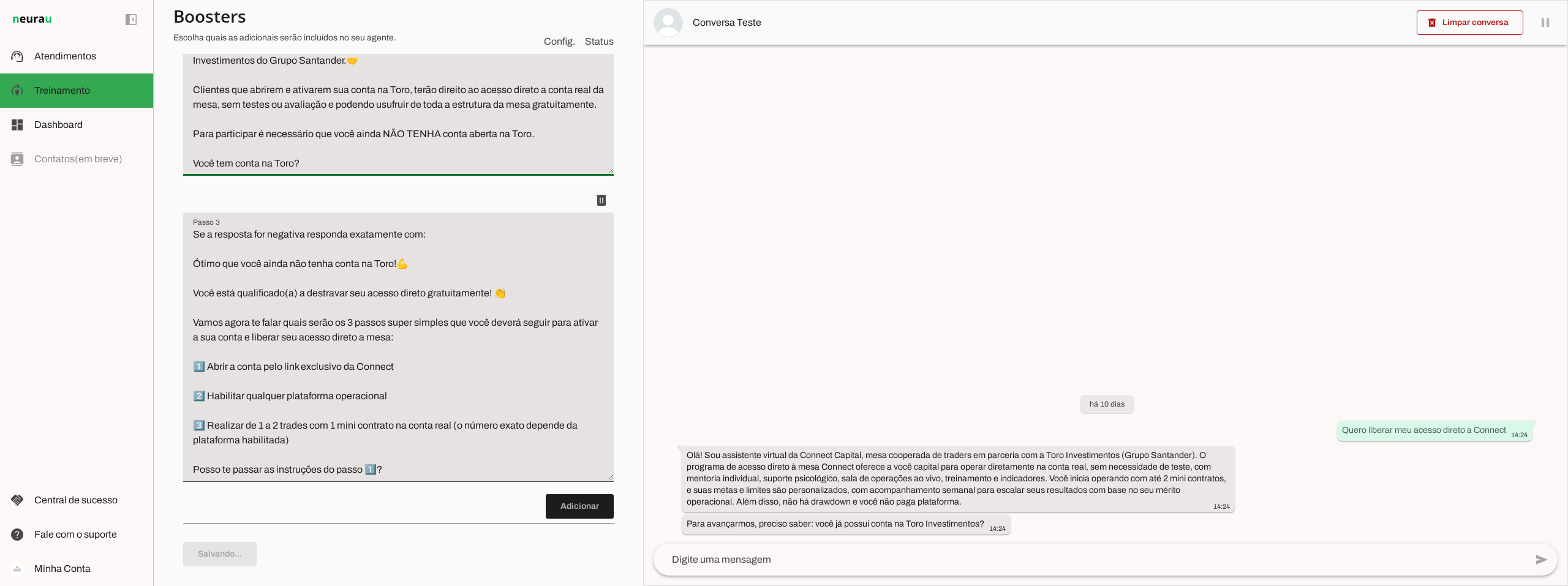
scroll to position [590, 0]
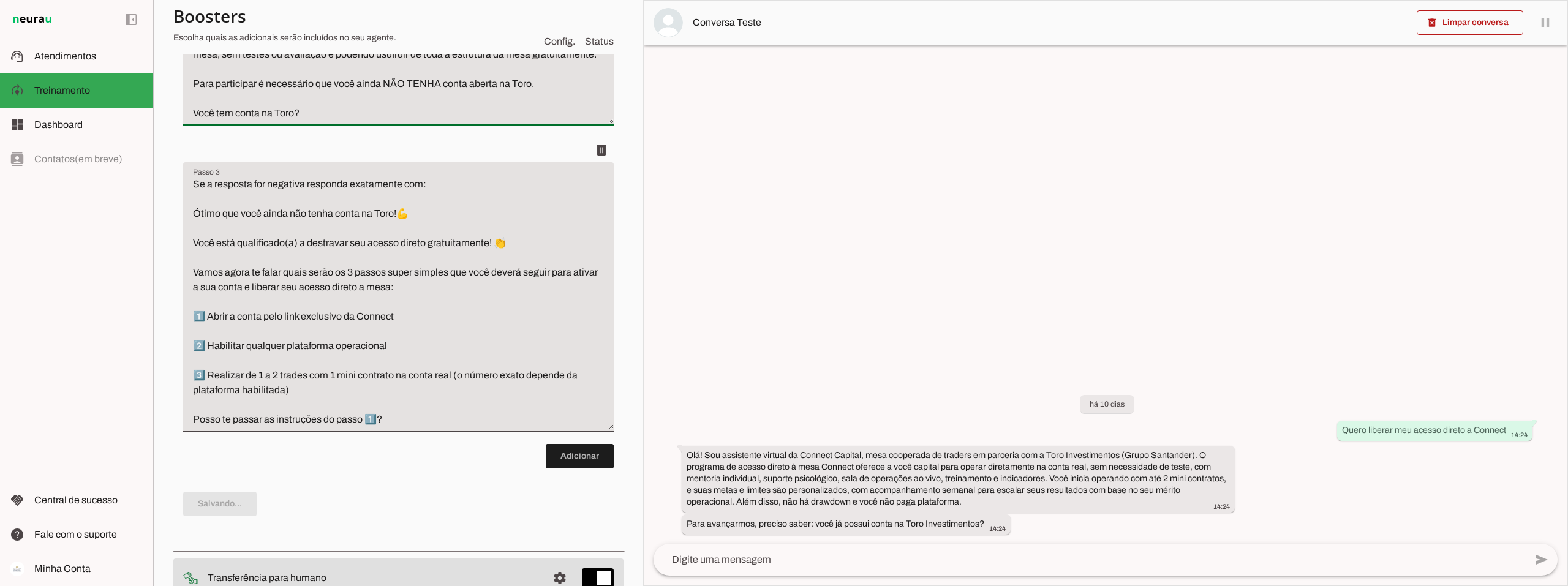
type textarea "Se a resposta for positiva responda exatamente com: Legal, então vamos lá: O pr…"
type md-filled-text-field "Se a resposta for positiva responda exatamente com: Legal, então vamos lá: O pr…"
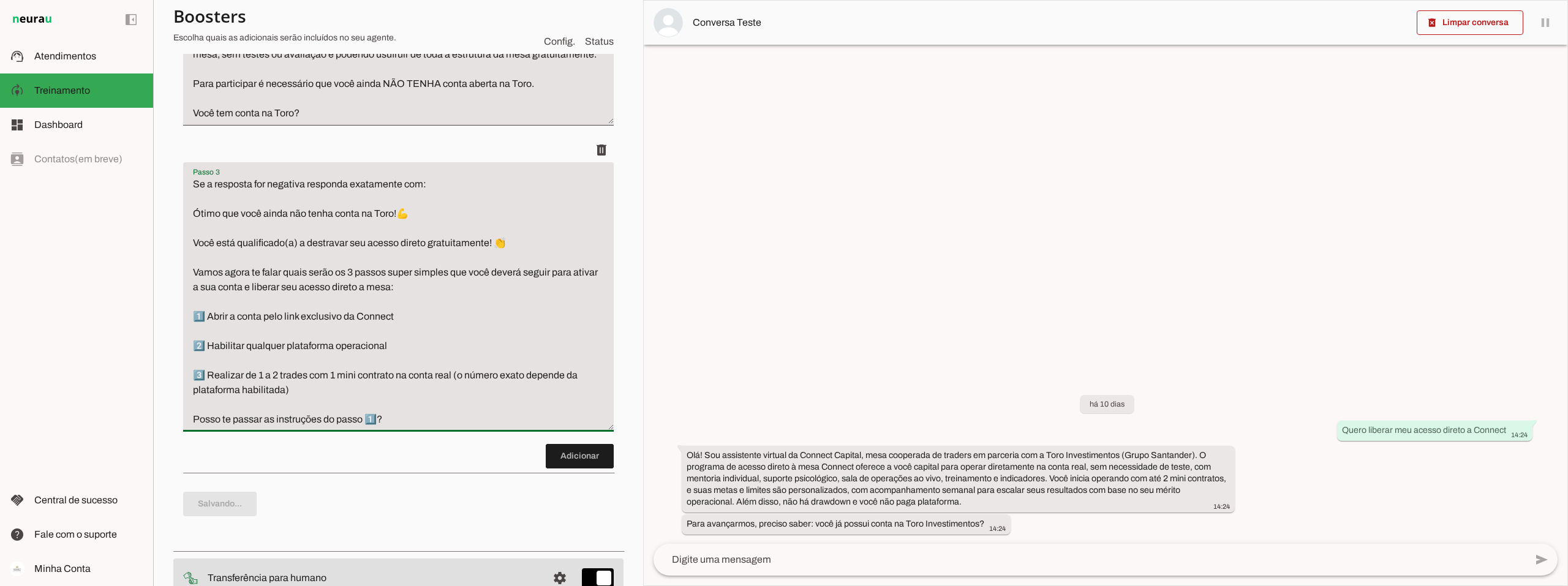
click at [417, 427] on textarea "Se a resposta for negativa responda exatamente com: Ótimo que você ainda não te…" at bounding box center [399, 302] width 431 height 250
click at [1509, 17] on span at bounding box center [1470, 22] width 106 height 29
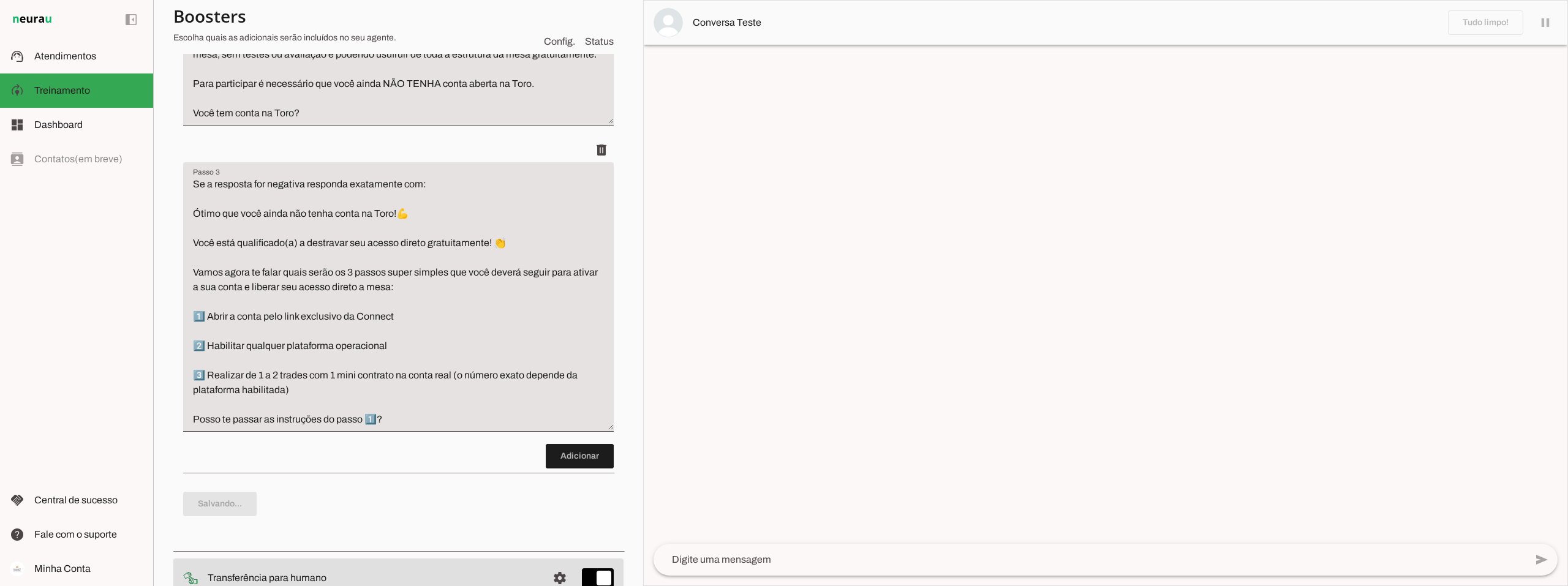
click at [420, 427] on textarea "Se a resposta for negativa responda exatamente com: Ótimo que você ainda não te…" at bounding box center [399, 302] width 431 height 250
click at [419, 427] on textarea "Se a resposta for negativa responda exatamente com: Ótimo que você ainda não te…" at bounding box center [399, 302] width 431 height 250
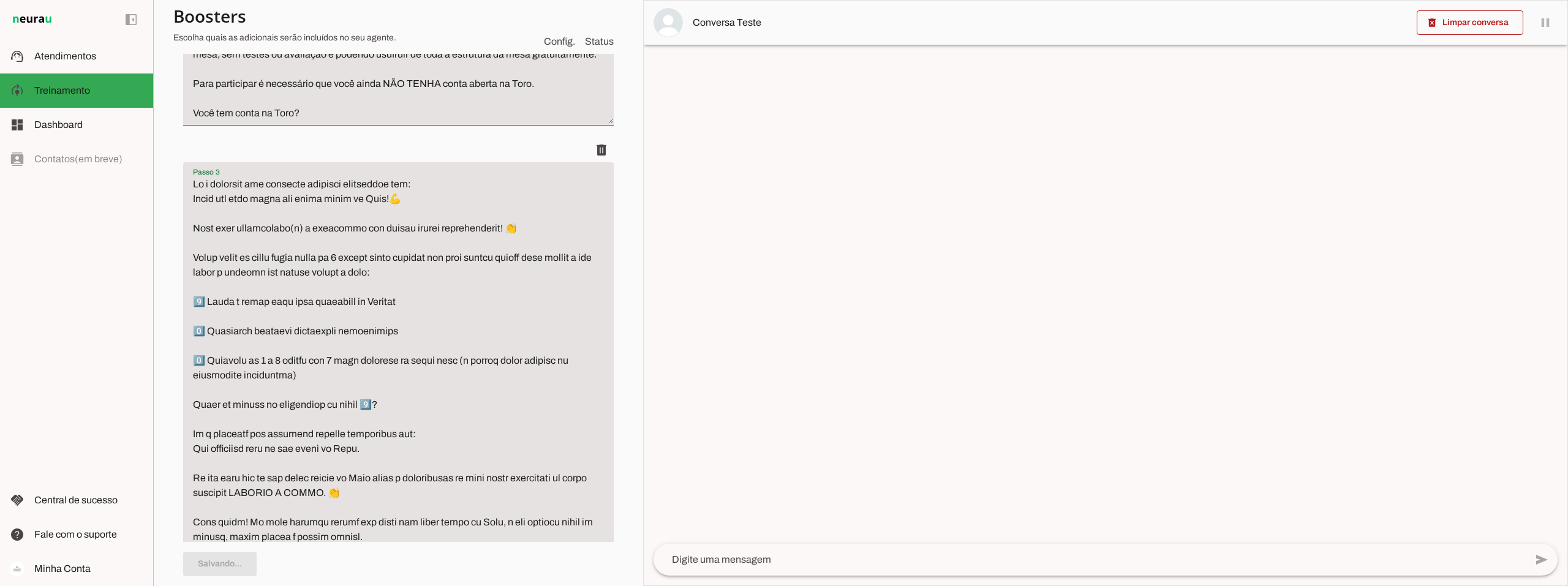
click at [419, 444] on textarea "Passo 3" at bounding box center [399, 375] width 431 height 397
click at [431, 457] on textarea "Passo 3" at bounding box center [399, 375] width 431 height 397
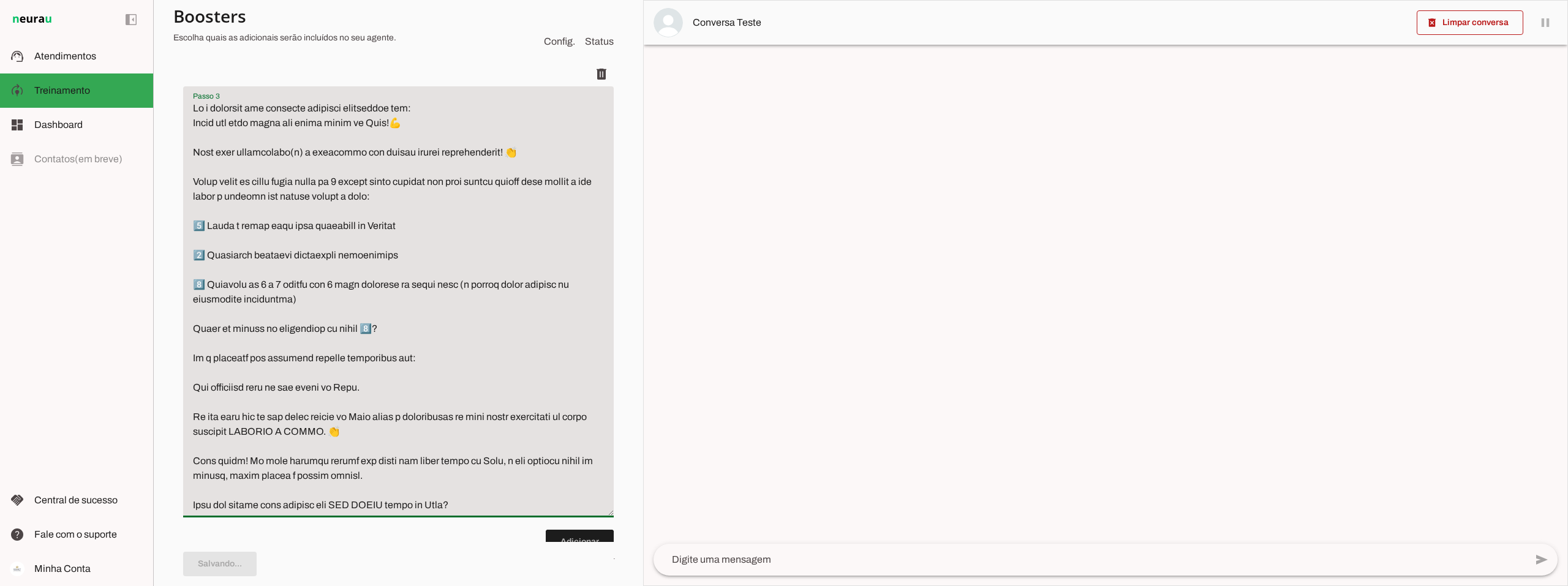
scroll to position [634, 0]
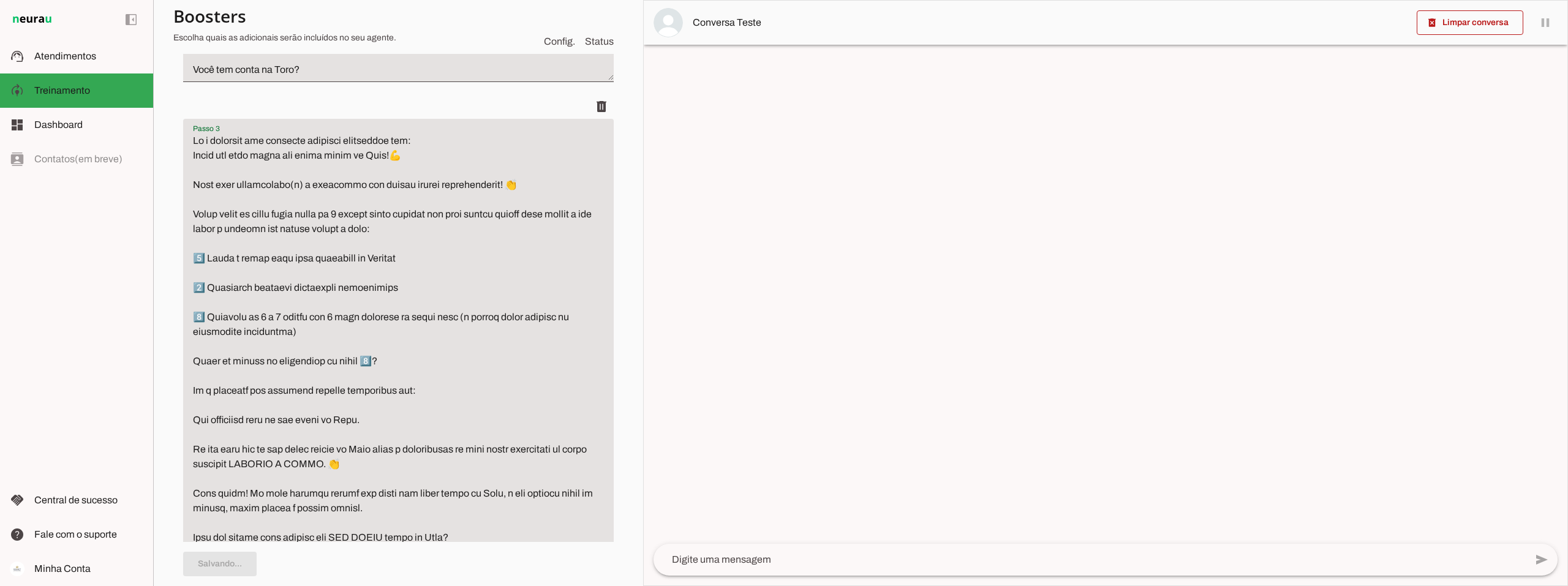
type textarea "Lo i dolorsit ame consecte adipisci elitseddoe tem: Incid utl etdo magna ali en…"
type md-filled-text-field "Lo i dolorsit ame consecte adipisci elitseddoe tem: Incid utl etdo magna ali en…"
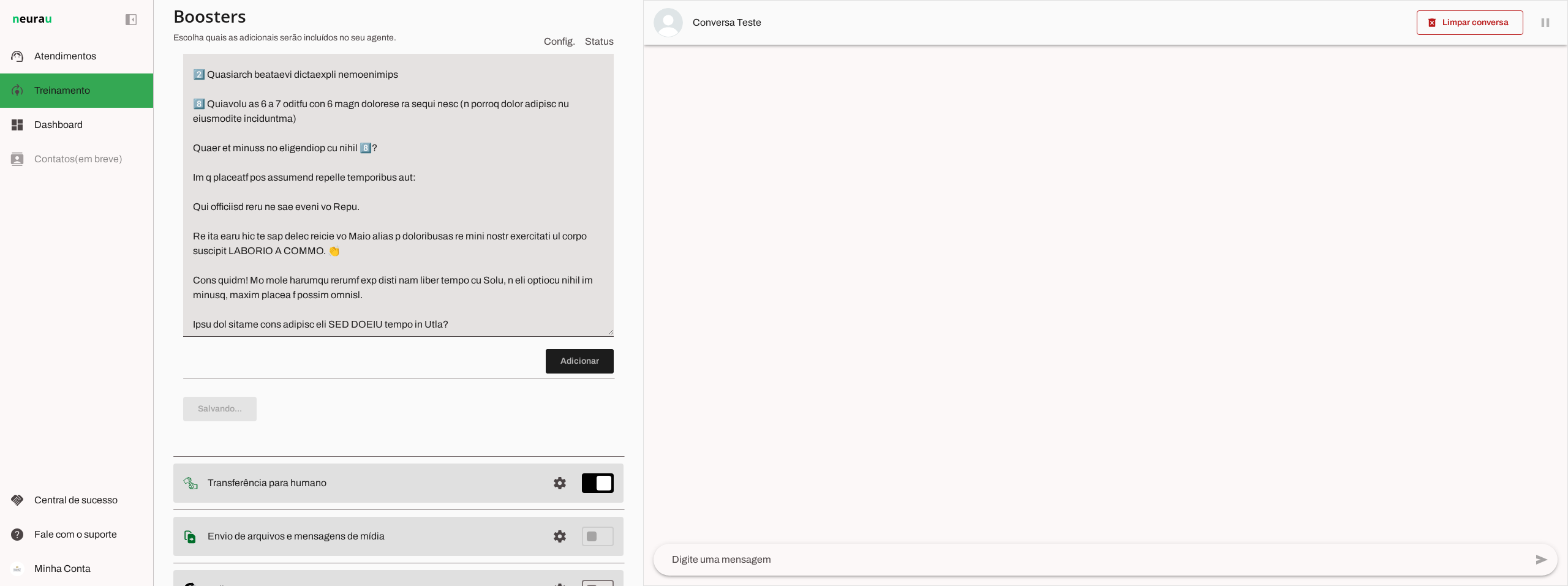
scroll to position [818, 0]
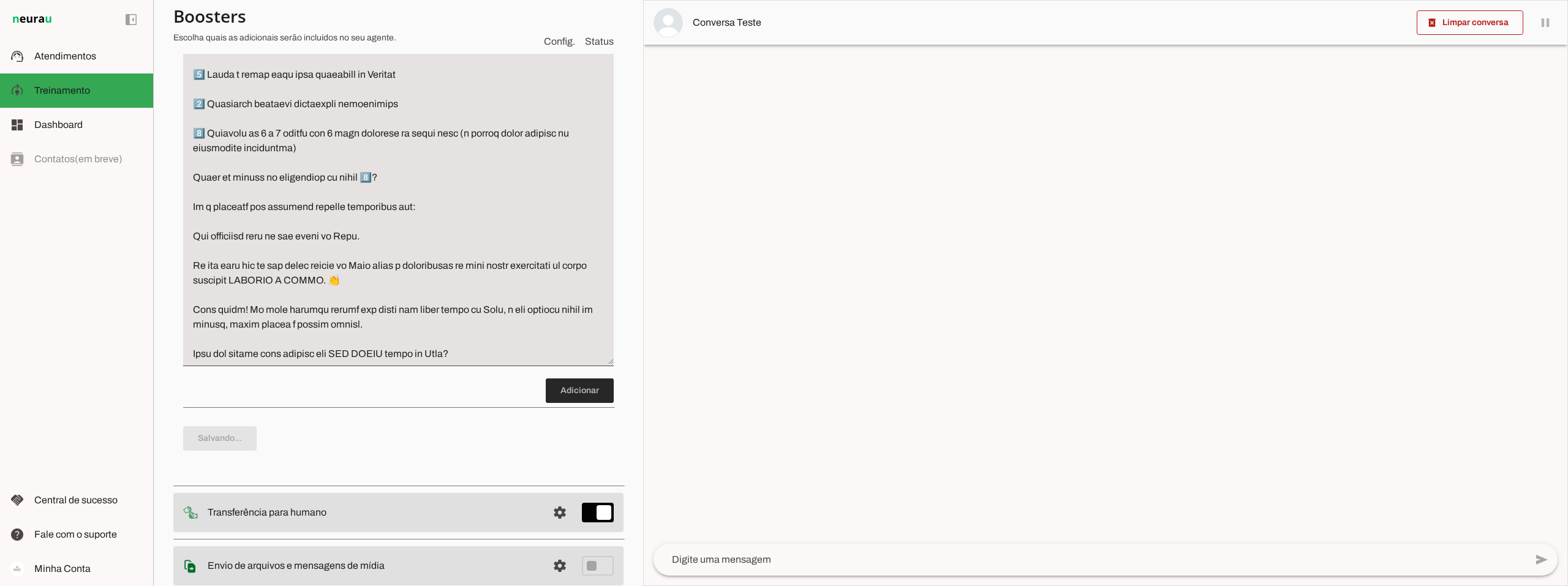
click at [577, 405] on span at bounding box center [580, 390] width 68 height 29
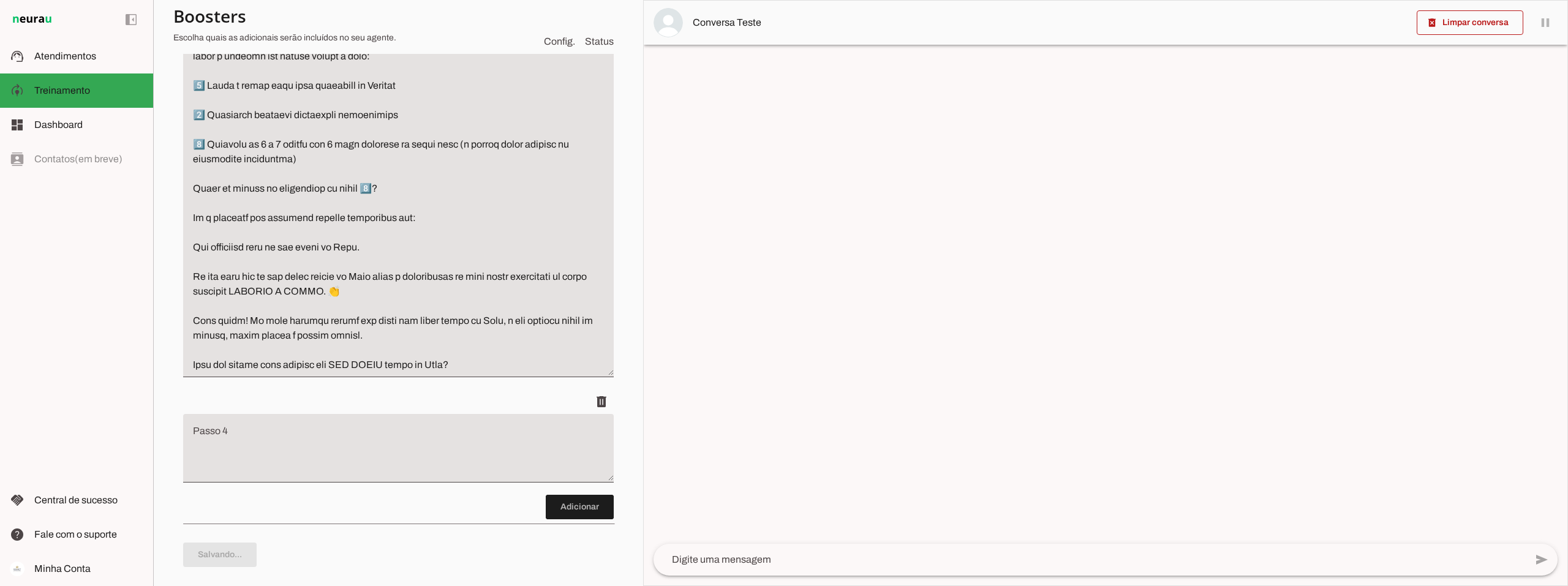
scroll to position [880, 0]
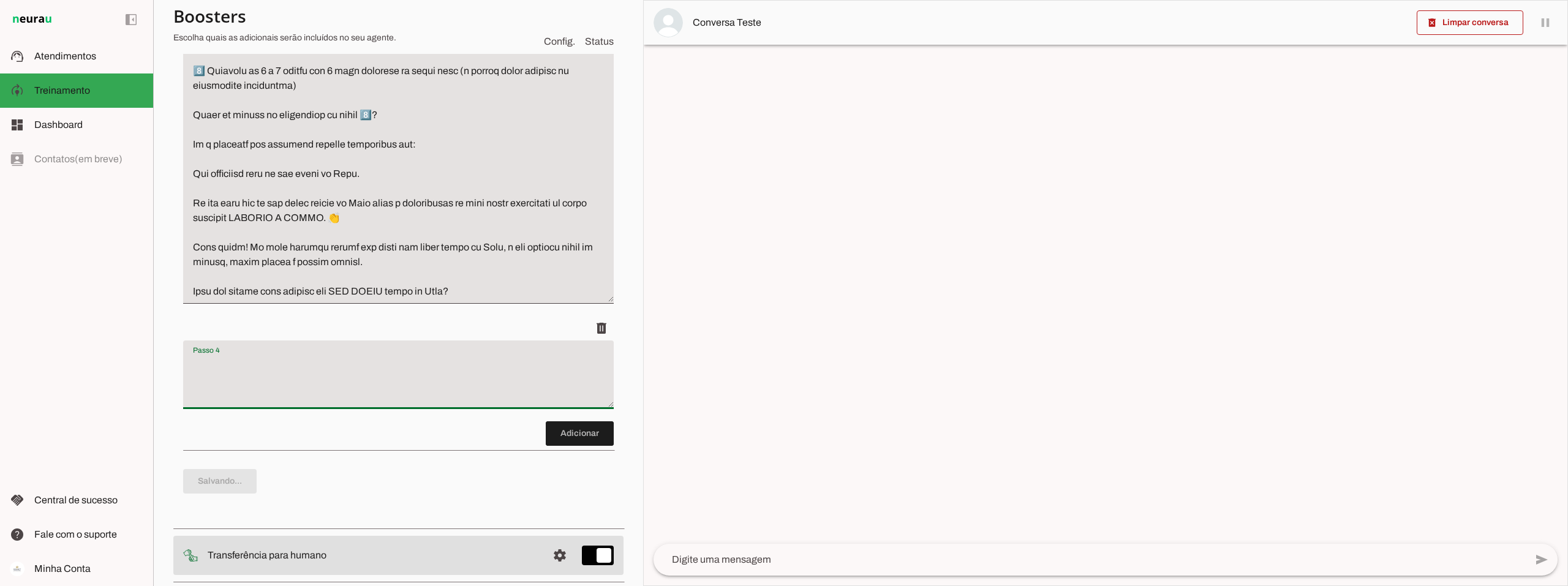
click at [310, 401] on textarea "Passo 4" at bounding box center [399, 380] width 431 height 49
type textarea "Se a resposta para"
type md-filled-text-field "Se a resposta para"
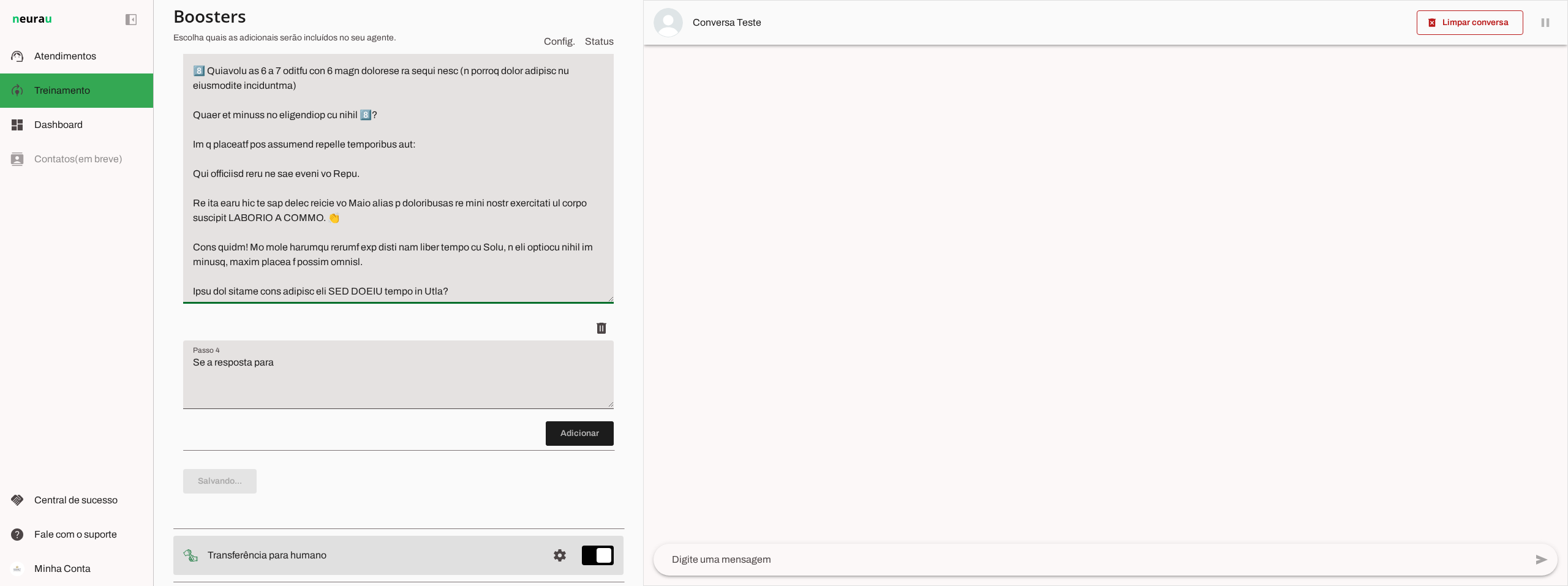
drag, startPoint x: 330, startPoint y: 151, endPoint x: 190, endPoint y: 151, distance: 140.0
click at [190, 151] on textarea "Passo 3" at bounding box center [399, 93] width 431 height 412
click at [324, 404] on textarea "Se a resposta para" at bounding box center [399, 380] width 431 height 49
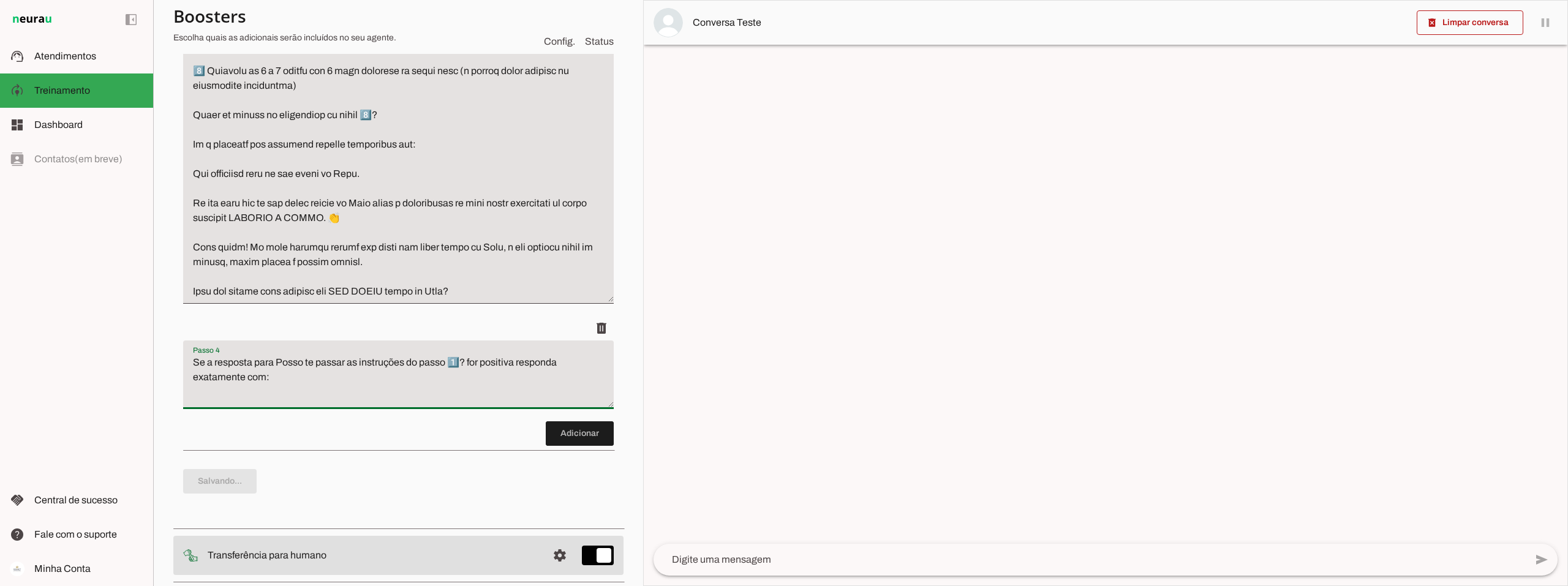
type textarea "Se a resposta para Posso te passar as instruções do passo 1️⃣? for positiva res…"
type md-filled-text-field "Se a resposta para Posso te passar as instruções do passo 1️⃣? for positiva res…"
click at [274, 404] on textarea "Se a resposta para Posso te passar as instruções do passo 1️⃣? for positiva res…" at bounding box center [399, 380] width 431 height 49
click at [277, 404] on textarea "Se a resposta para Posso te passar as instruções do passo 1️⃣? for positiva res…" at bounding box center [399, 380] width 431 height 49
drag, startPoint x: 194, startPoint y: 439, endPoint x: 208, endPoint y: 441, distance: 14.1
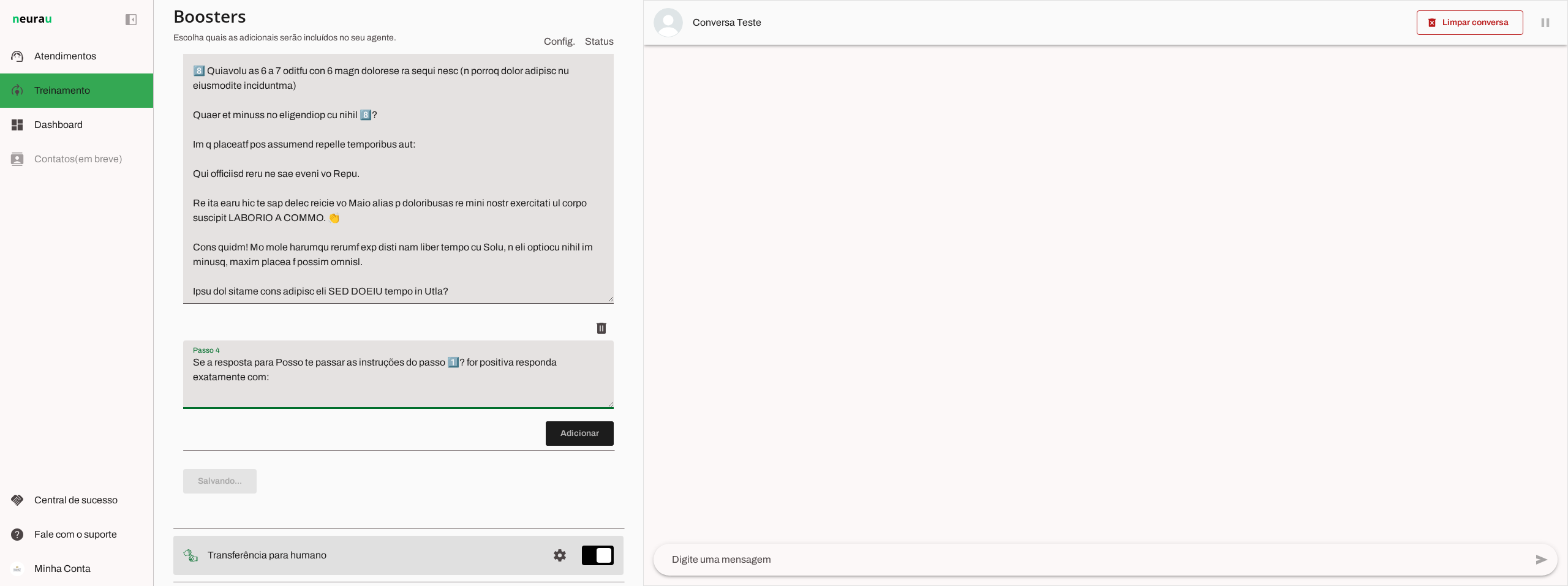
click at [194, 404] on textarea "Se a resposta para Posso te passar as instruções do passo 1️⃣? for positiva res…" at bounding box center [399, 380] width 431 height 49
click at [294, 404] on textarea "Se a resposta para Posso te passar as instruções do passo 1️⃣? for positiva res…" at bounding box center [399, 380] width 431 height 49
drag, startPoint x: 211, startPoint y: 442, endPoint x: 240, endPoint y: 438, distance: 29.3
click at [211, 404] on textarea "Se a resposta para Posso te passar as instruções do passo 1️⃣? for positiva res…" at bounding box center [399, 380] width 431 height 49
click at [196, 404] on textarea "Se a resposta para Posso te passar as instruções do passo 1️⃣? for positiva res…" at bounding box center [399, 380] width 431 height 49
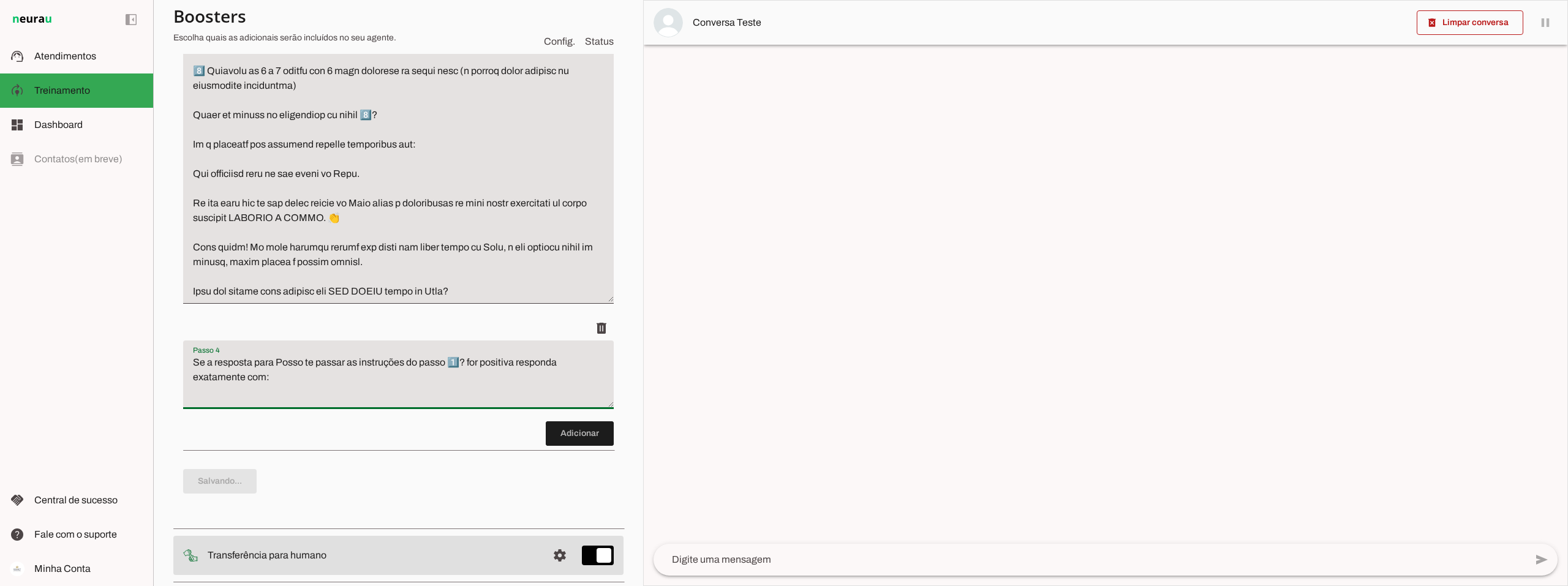
paste textarea "Excelente 🤝! Proceda da seguinte forma: 1️⃣ Abra o link [URL][DOMAIN_NAME] 2️⃣ …"
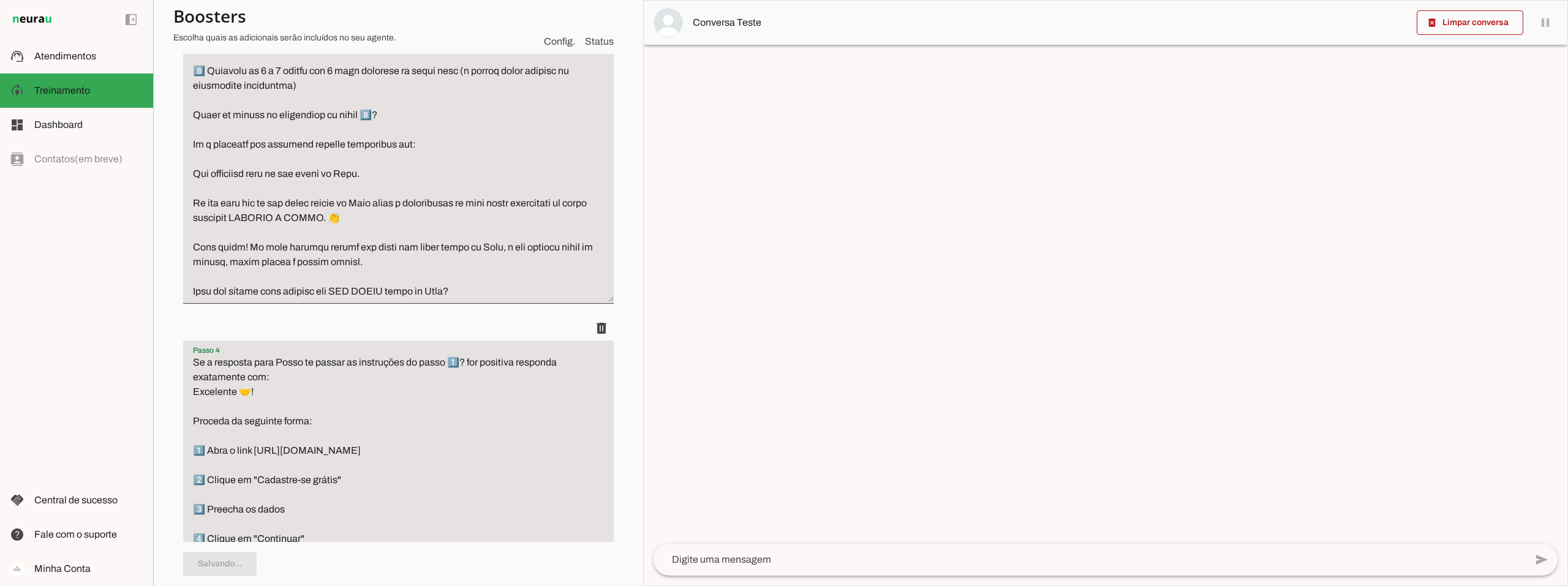
scroll to position [1029, 0]
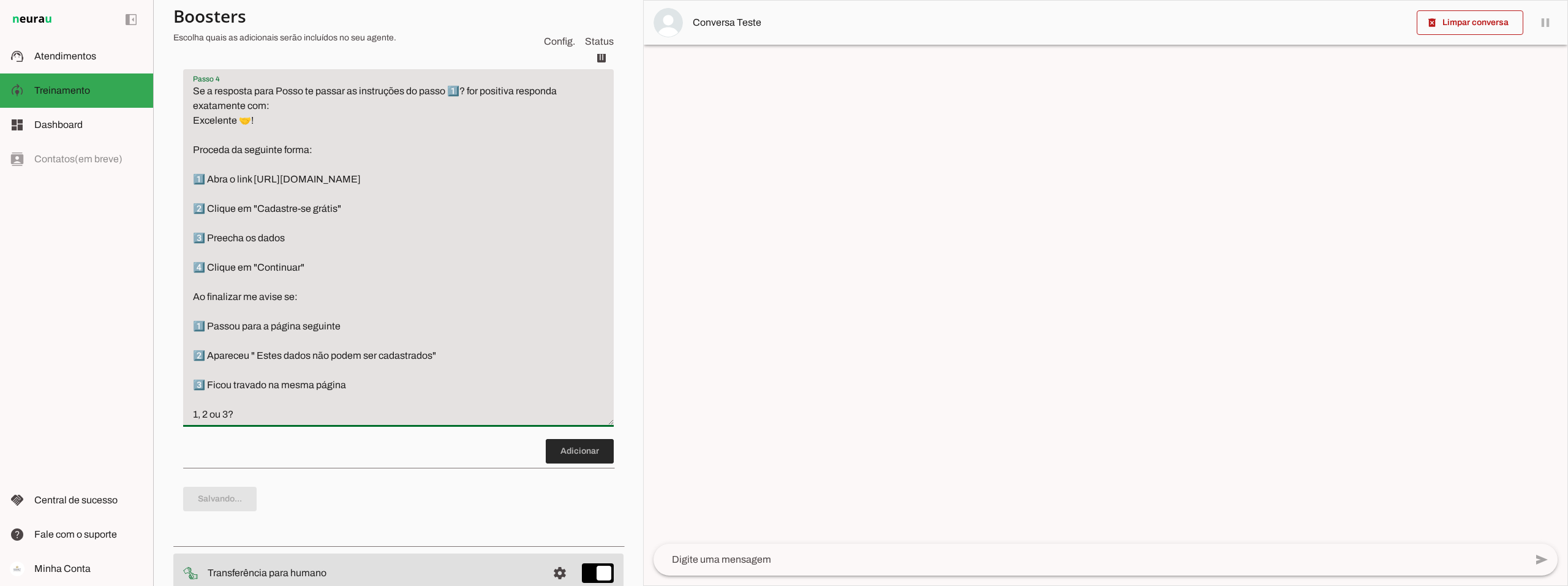
type textarea "Se a resposta para Posso te passar as instruções do passo 1️⃣? for positiva res…"
type md-filled-text-field "Se a resposta para Posso te passar as instruções do passo 1️⃣? for positiva res…"
click at [576, 466] on span at bounding box center [580, 451] width 68 height 29
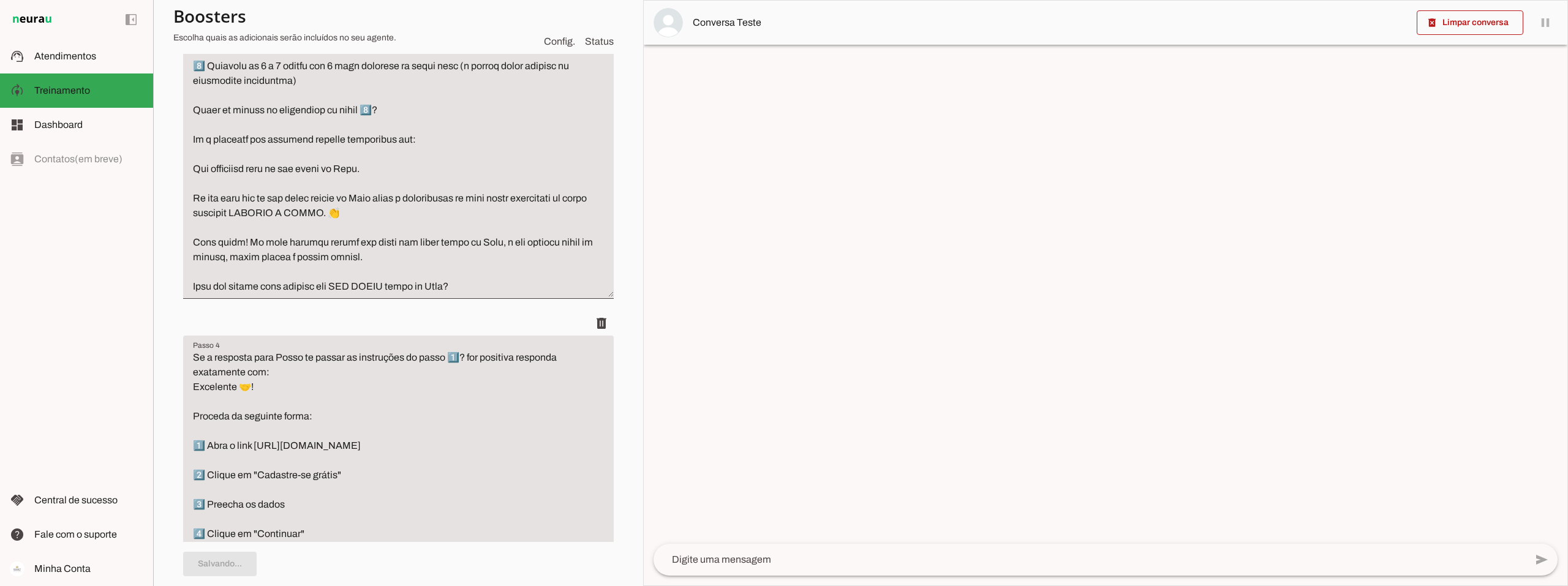
scroll to position [873, 0]
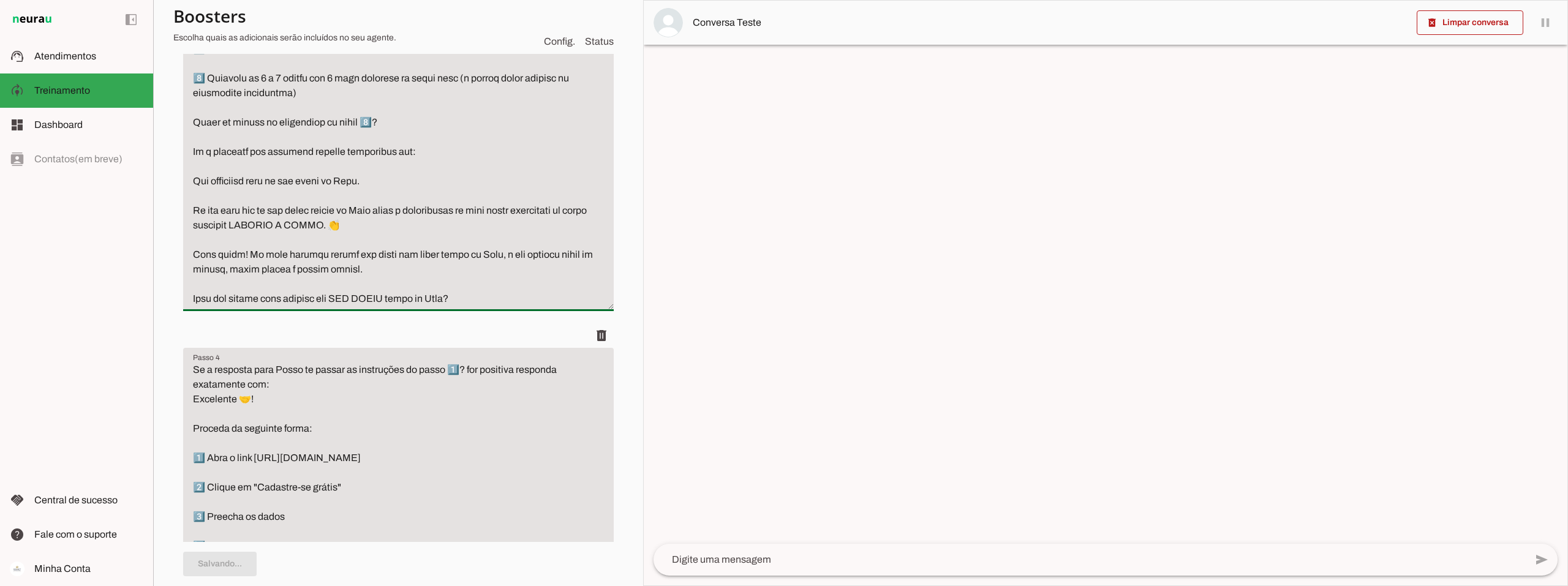
drag, startPoint x: 481, startPoint y: 324, endPoint x: 161, endPoint y: 322, distance: 320.0
click at [161, 322] on section "Agente 1 Criar Agente Você atingiu o limite de IAs Neurau permitidas. Atualize …" at bounding box center [398, 293] width 490 height 586
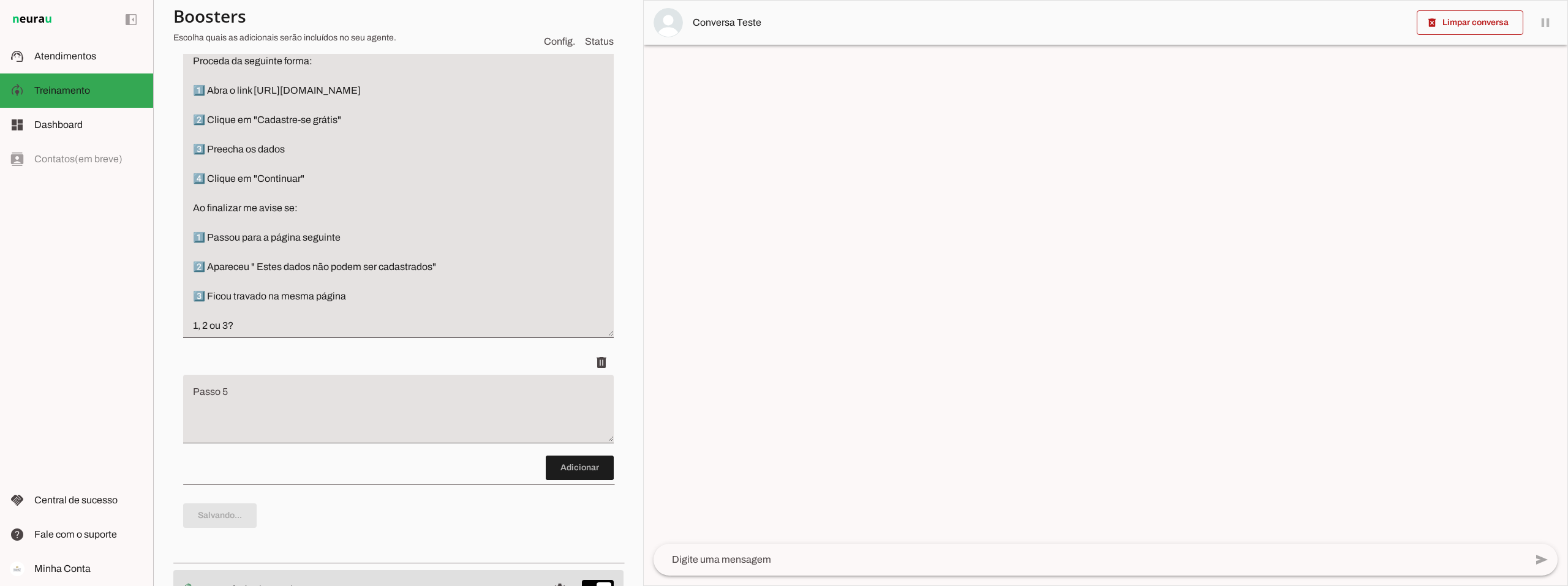
scroll to position [1179, 0]
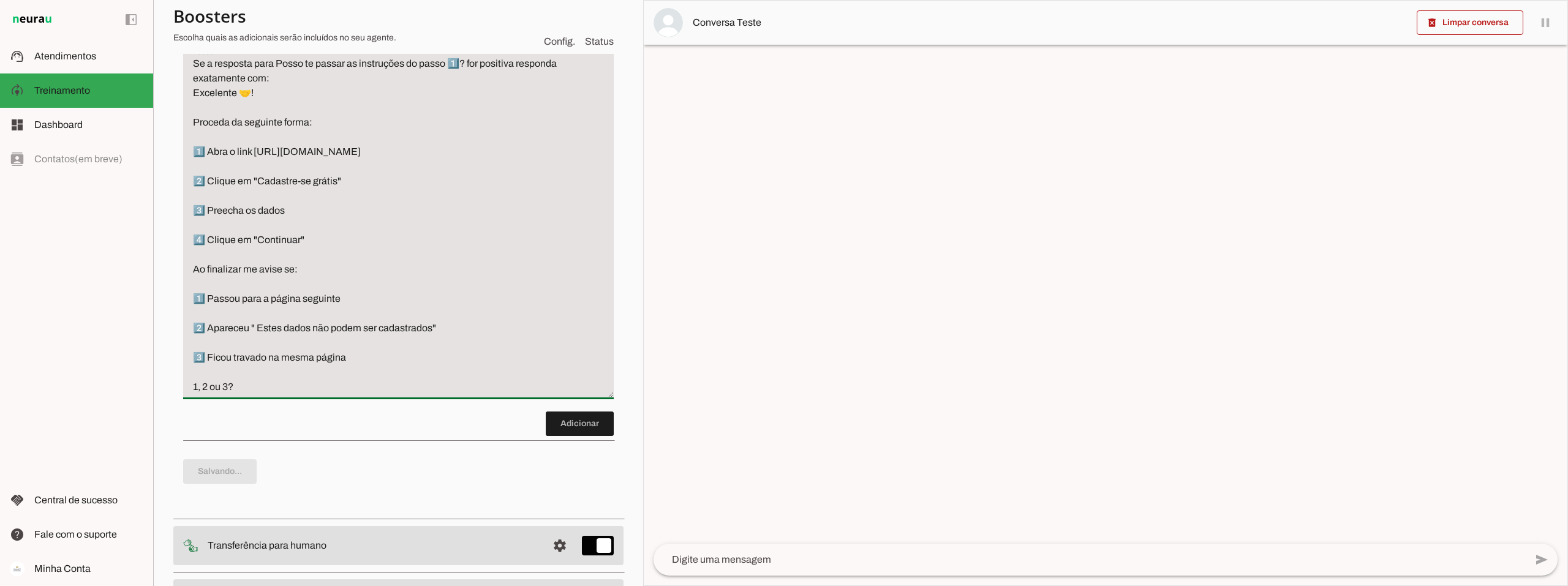
click at [273, 121] on textarea "Se a resposta para Posso te passar as instruções do passo 1️⃣? for positiva res…" at bounding box center [399, 226] width 431 height 338
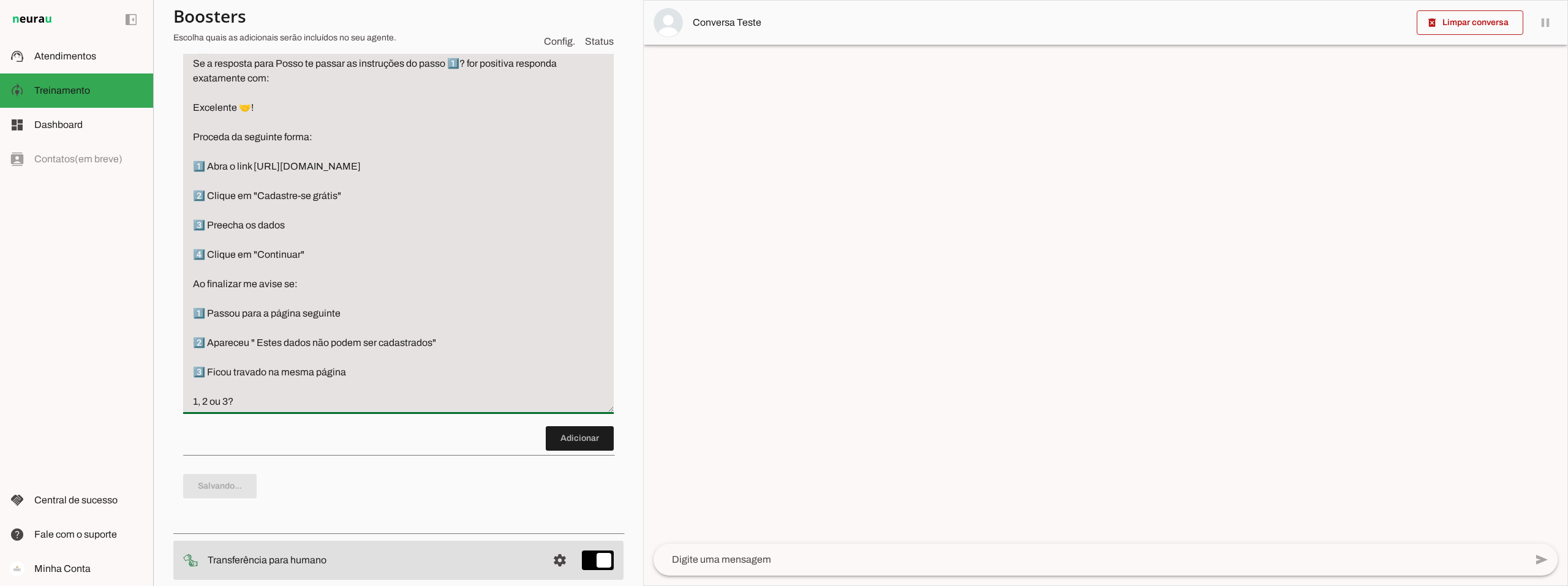
drag, startPoint x: 275, startPoint y: 119, endPoint x: 162, endPoint y: 99, distance: 114.8
click at [162, 99] on section "Agente 1 Criar Agente Você atingiu o limite de IAs Neurau permitidas. Atualize …" at bounding box center [398, 293] width 490 height 586
click at [260, 409] on textarea "Se a resposta para Posso te passar as instruções do passo 1️⃣? for positiva res…" at bounding box center [399, 233] width 431 height 353
type textarea "Se a resposta para Posso te passar as instruções do passo 1️⃣? for positiva res…"
type md-filled-text-field "Se a resposta para Posso te passar as instruções do passo 1️⃣? for positiva res…"
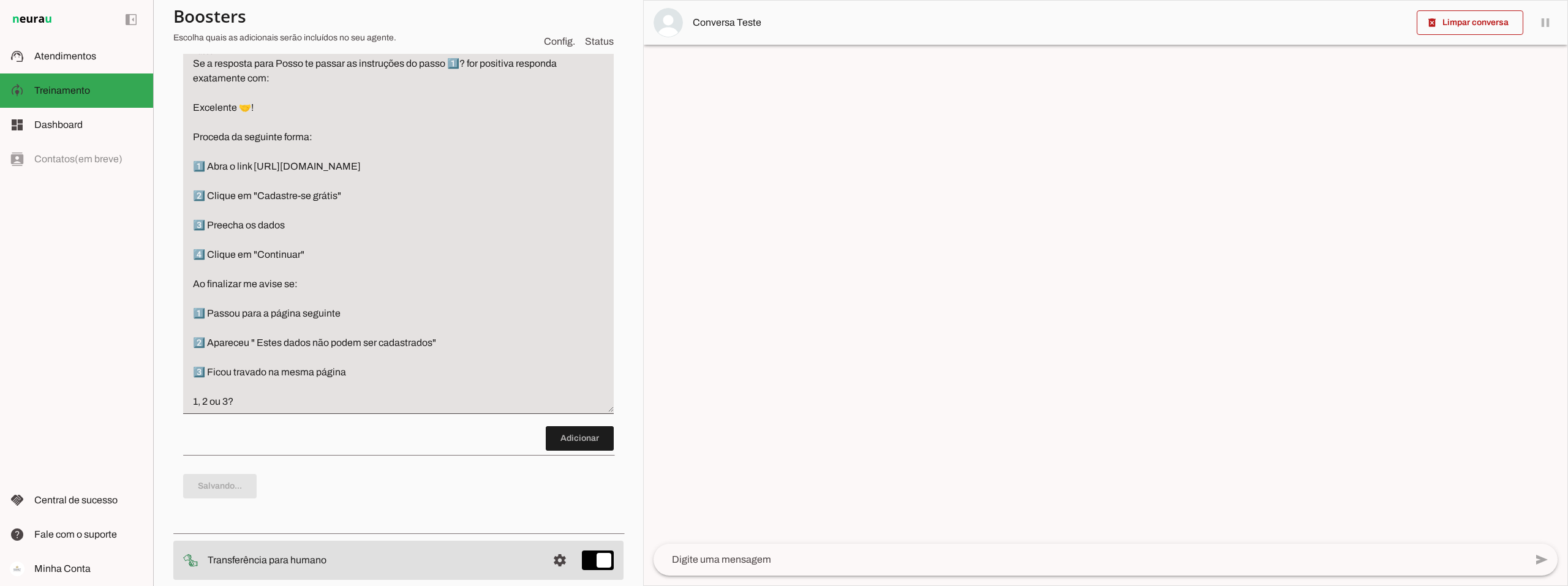
scroll to position [1240, 0]
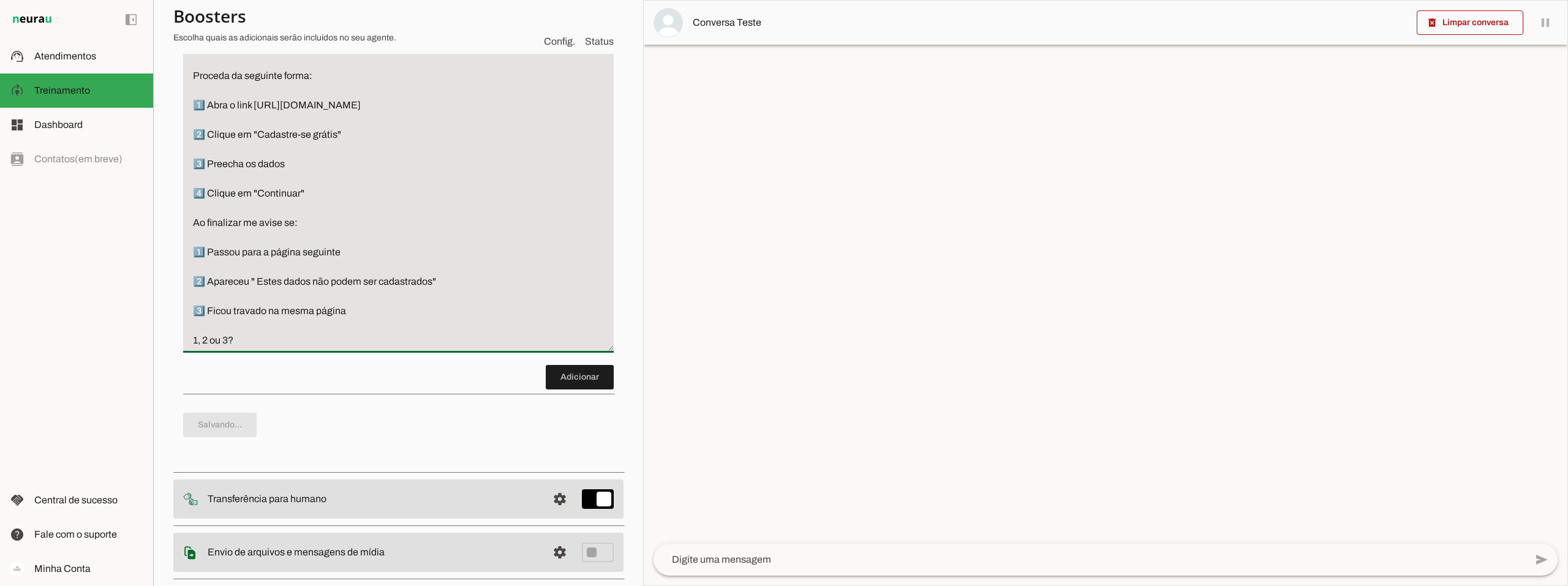
click at [574, 392] on span at bounding box center [580, 377] width 68 height 29
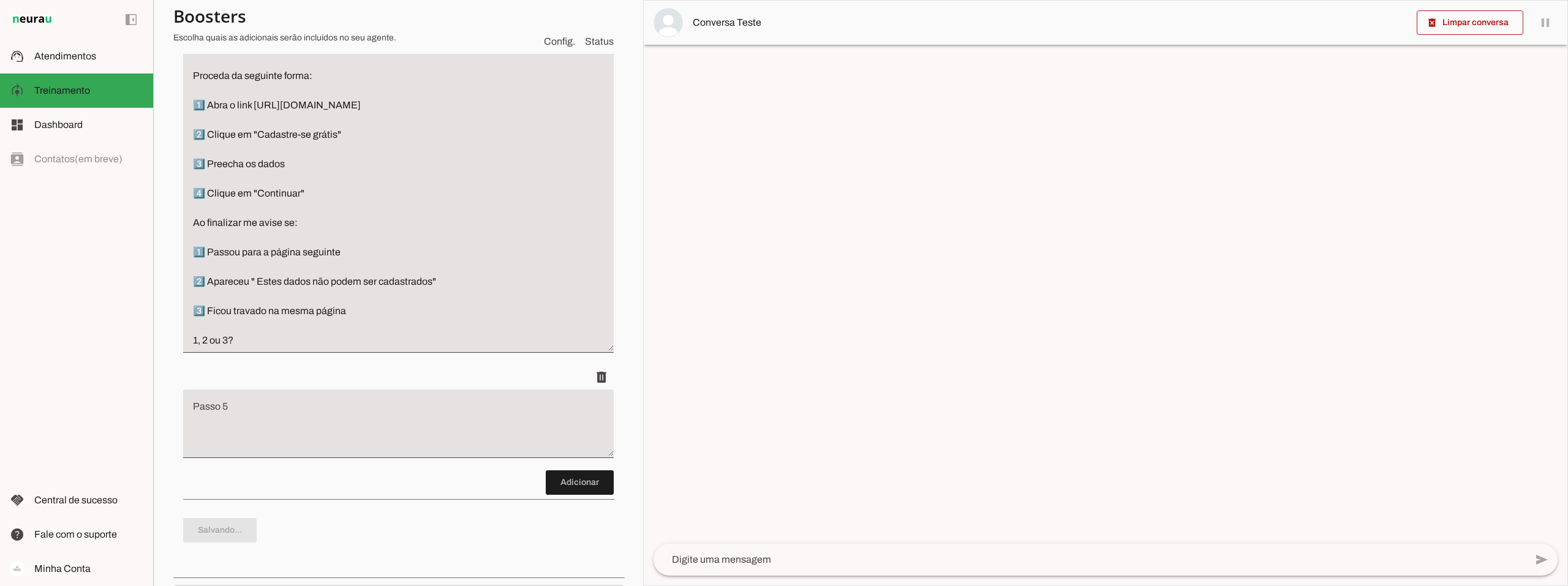
click at [339, 348] on textarea "Se a resposta para Posso te passar as instruções do passo 1️⃣? for positiva res…" at bounding box center [399, 172] width 431 height 353
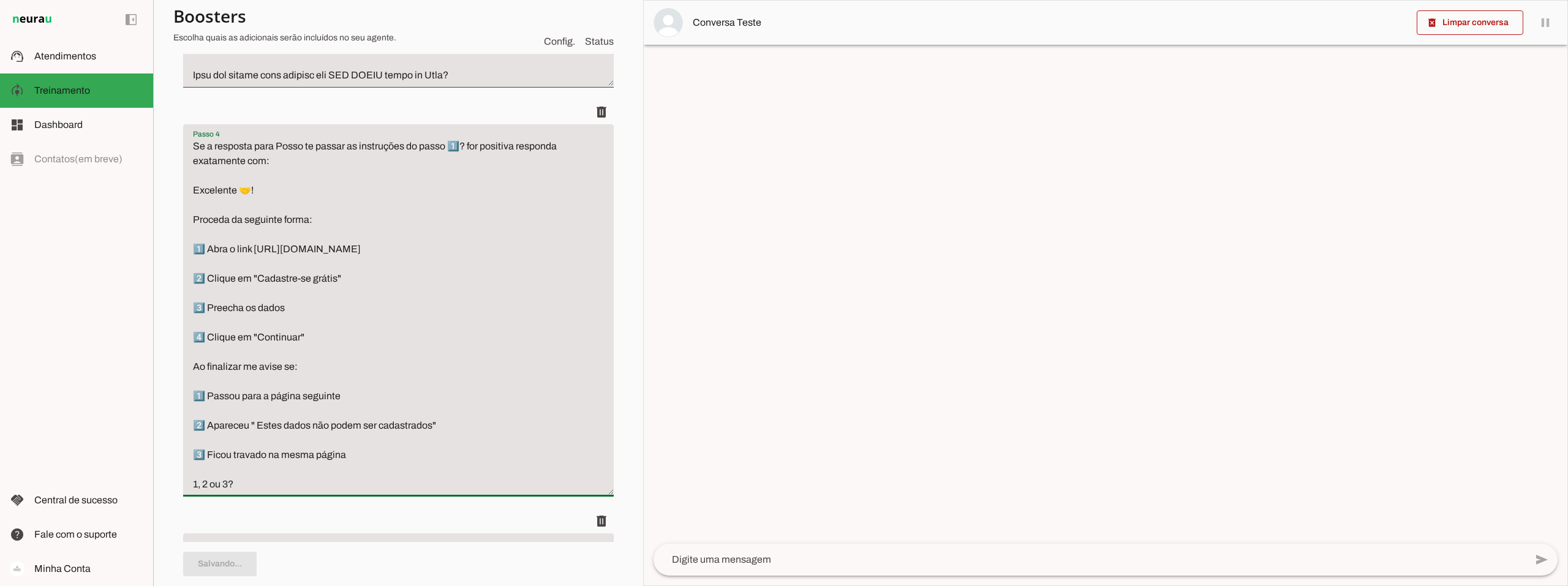
scroll to position [1056, 0]
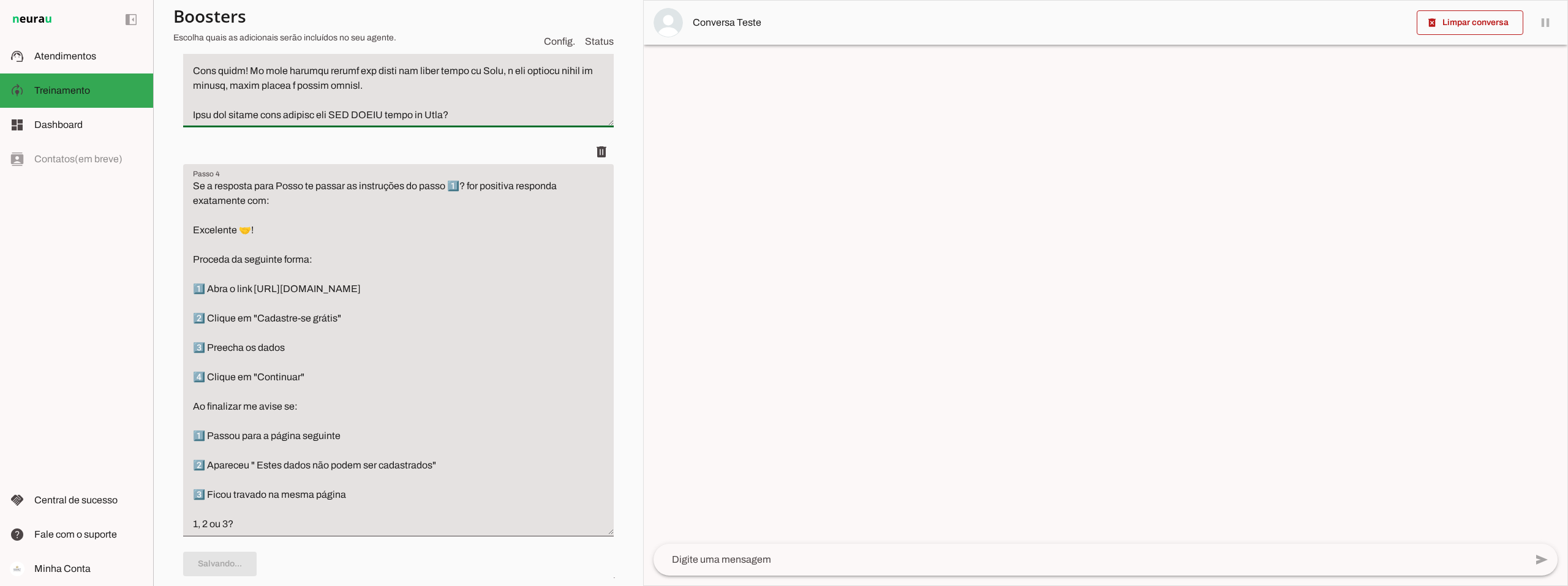
drag, startPoint x: 476, startPoint y: 139, endPoint x: 185, endPoint y: 142, distance: 291.0
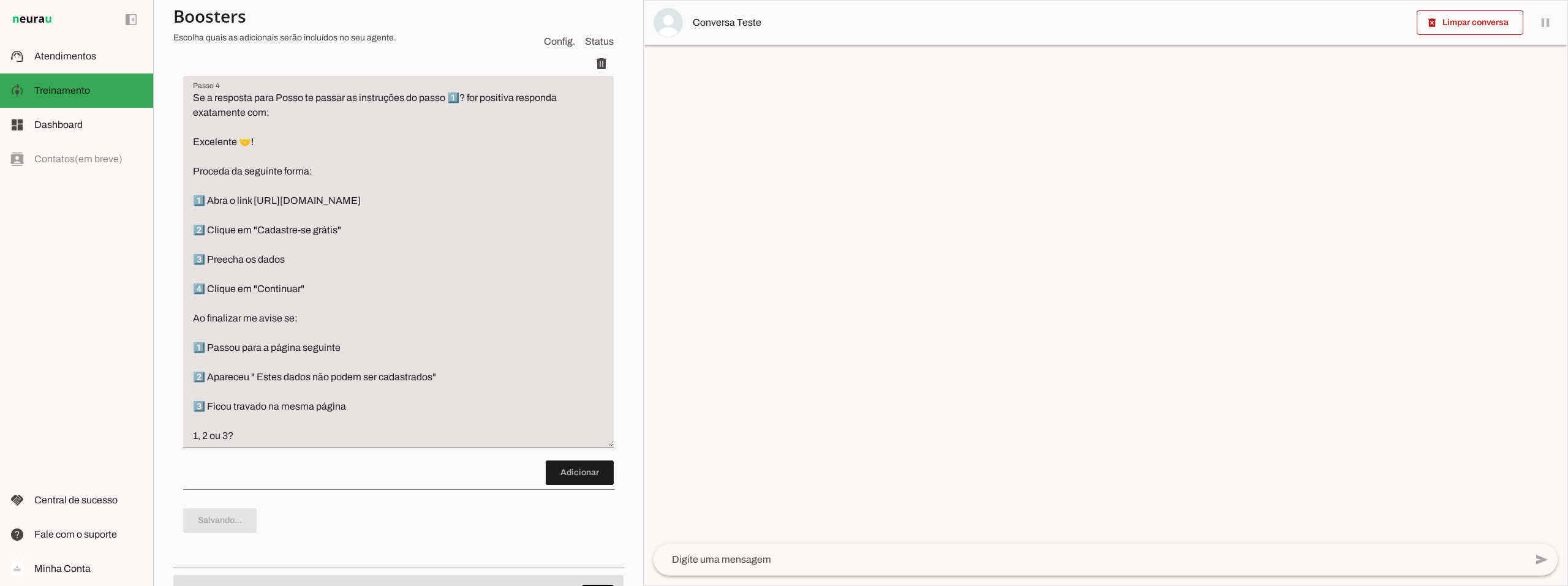
scroll to position [1179, 0]
